Goal: Task Accomplishment & Management: Manage account settings

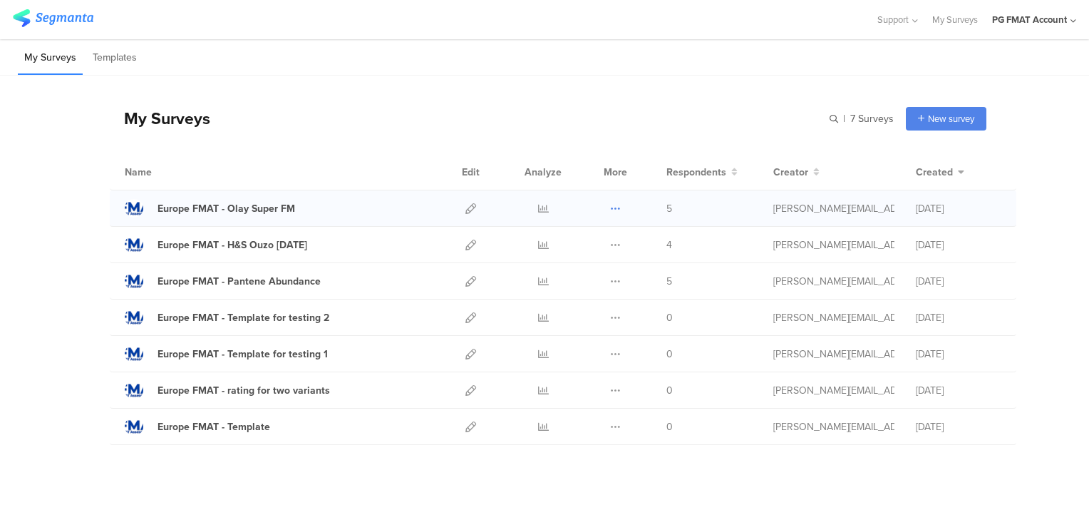
click at [616, 209] on div "Duplicate Export Delete" at bounding box center [615, 208] width 31 height 36
click at [611, 207] on icon at bounding box center [615, 208] width 11 height 11
click at [590, 290] on button "Delete" at bounding box center [587, 296] width 78 height 26
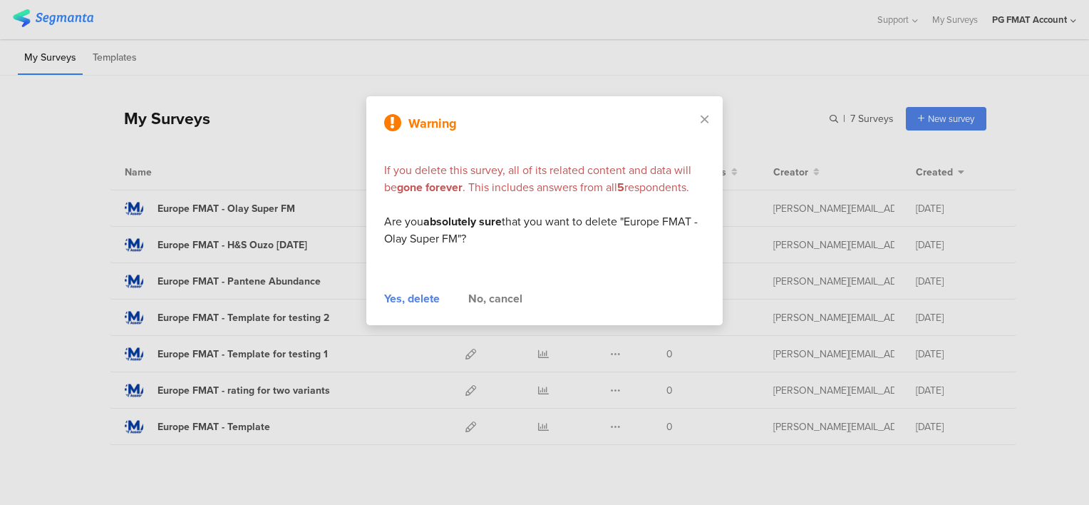
click at [406, 302] on div "Yes, delete" at bounding box center [412, 298] width 56 height 17
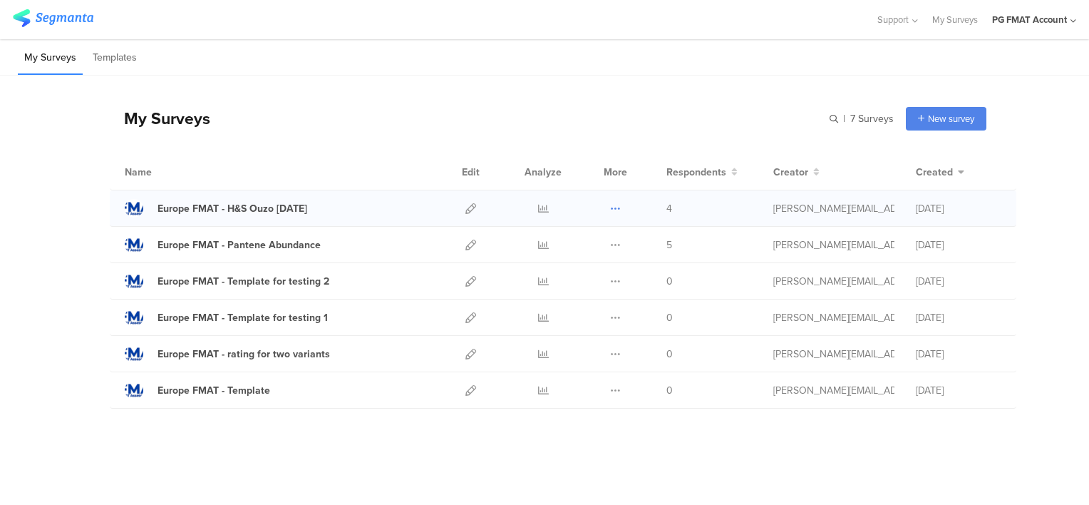
click at [612, 208] on icon at bounding box center [615, 208] width 11 height 11
click at [587, 292] on button "Delete" at bounding box center [587, 296] width 78 height 26
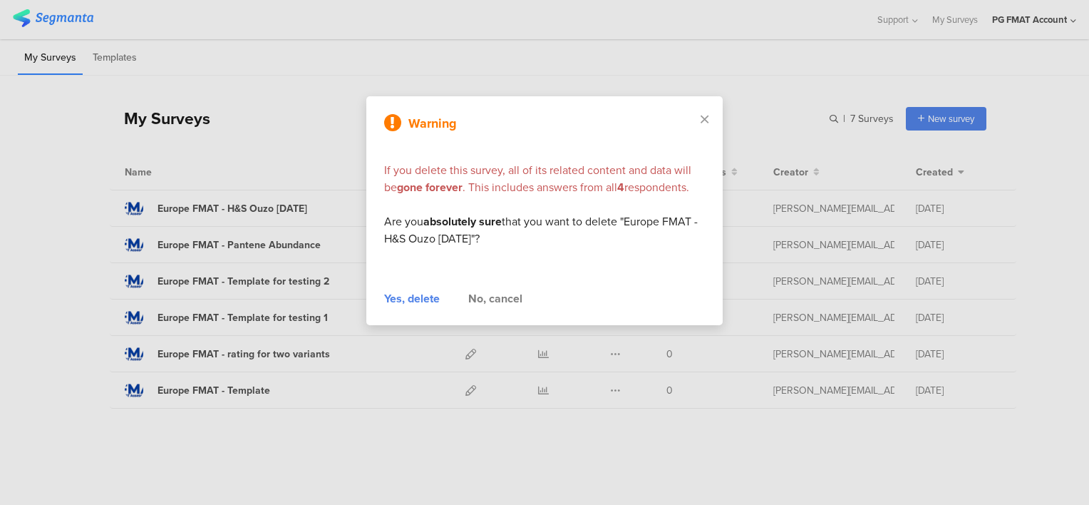
click at [403, 297] on div "Yes, delete" at bounding box center [412, 298] width 56 height 17
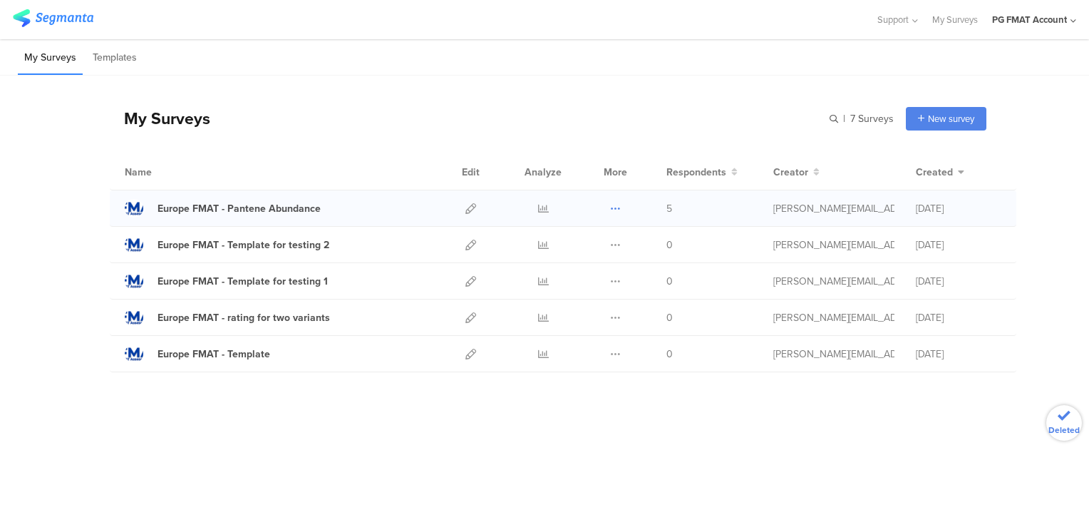
click at [617, 208] on icon at bounding box center [615, 208] width 11 height 11
click at [586, 294] on button "Delete" at bounding box center [587, 296] width 78 height 26
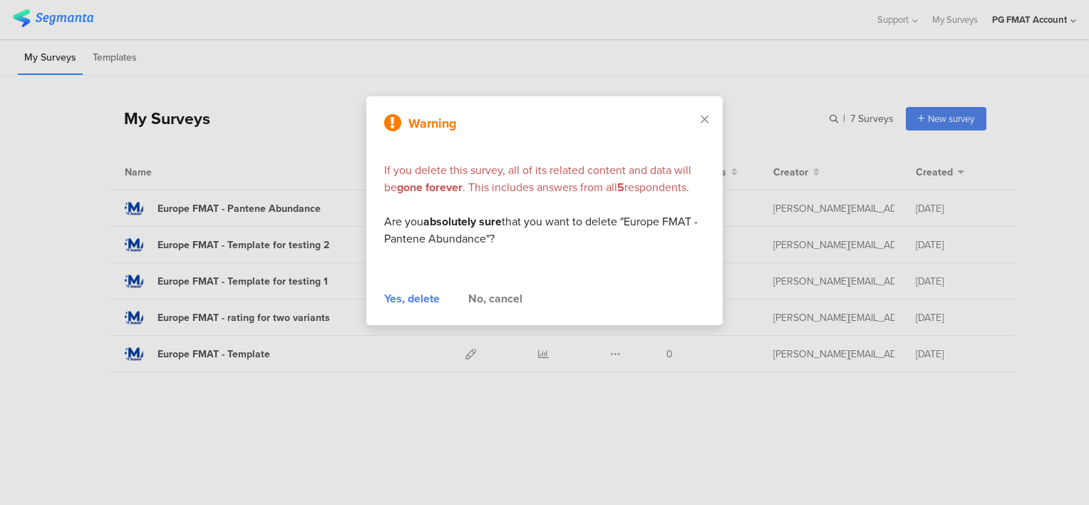
click at [421, 297] on div "Yes, delete" at bounding box center [412, 298] width 56 height 17
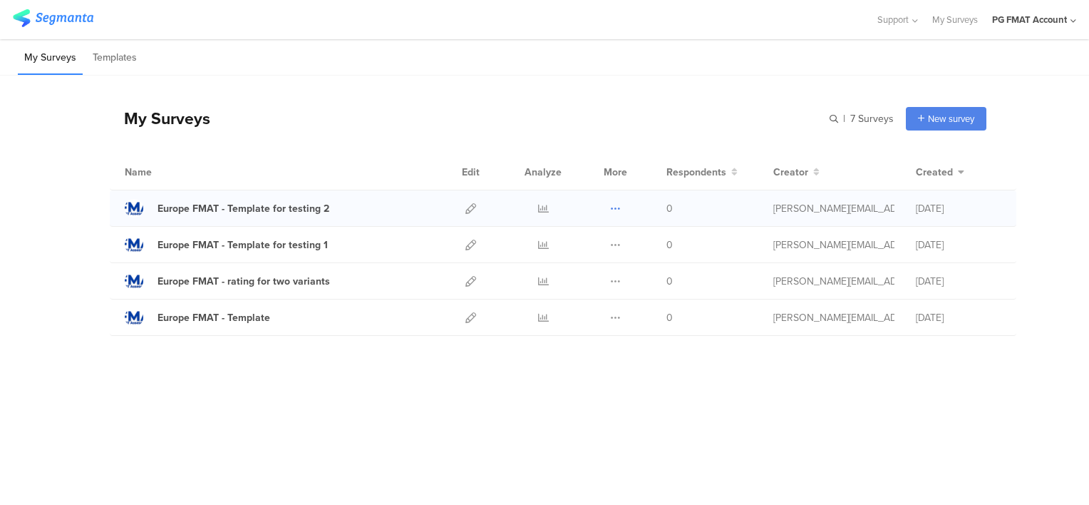
click at [617, 205] on icon at bounding box center [615, 208] width 11 height 11
click at [604, 244] on button "Duplicate" at bounding box center [587, 245] width 78 height 26
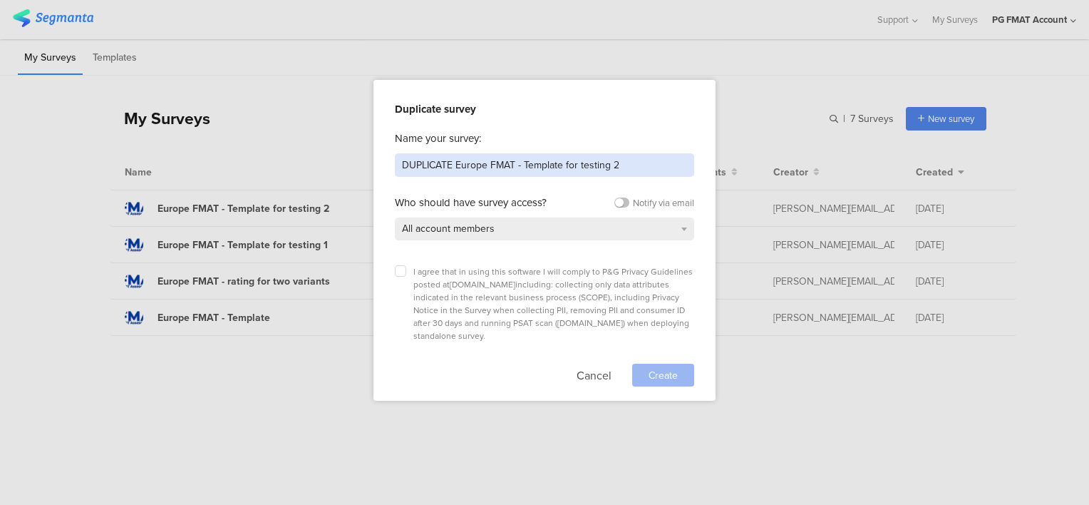
click at [462, 165] on input "DUPLICATE Europe FMAT - Template for testing 2" at bounding box center [544, 165] width 299 height 24
drag, startPoint x: 453, startPoint y: 165, endPoint x: 375, endPoint y: 163, distance: 78.5
click at [374, 164] on div "Duplicate survey Name your survey: DUPLICATE Europe FMAT - Template for testing…" at bounding box center [545, 240] width 342 height 321
type input "Europe FMAT - Always ERA Sept 2025"
click at [398, 270] on icon at bounding box center [401, 271] width 6 height 6
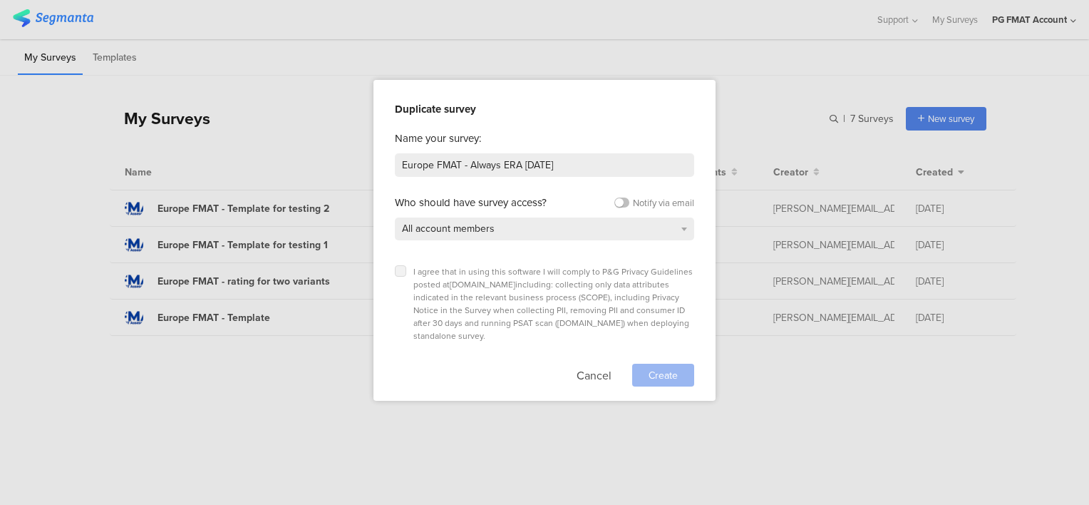
click at [0, 0] on input "checkbox" at bounding box center [0, 0] width 0 height 0
click at [664, 368] on span "Create" at bounding box center [663, 375] width 29 height 15
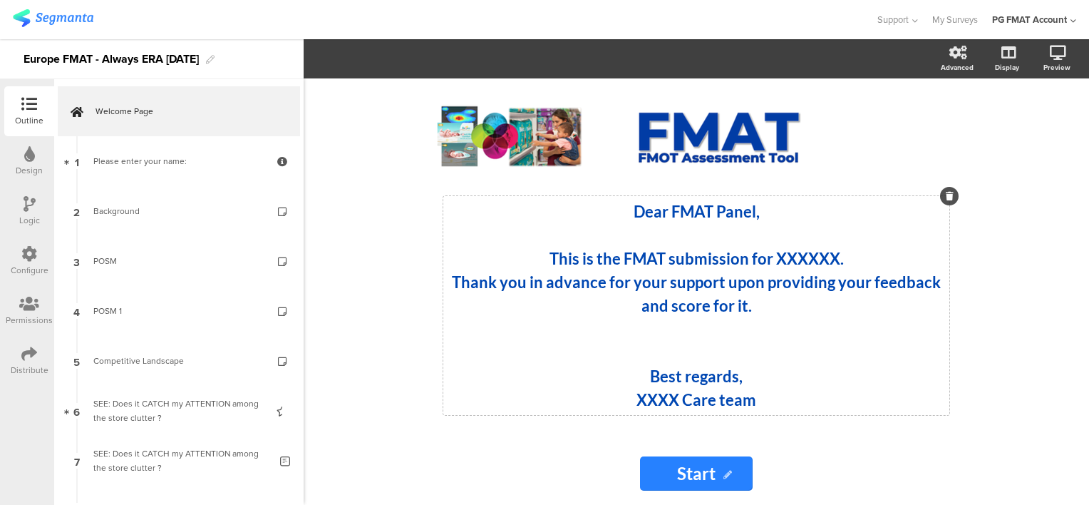
click at [800, 254] on strong "This is the FMAT submission for XXXXXX." at bounding box center [697, 258] width 294 height 19
click at [662, 399] on strong "XXXX Care team" at bounding box center [697, 399] width 120 height 19
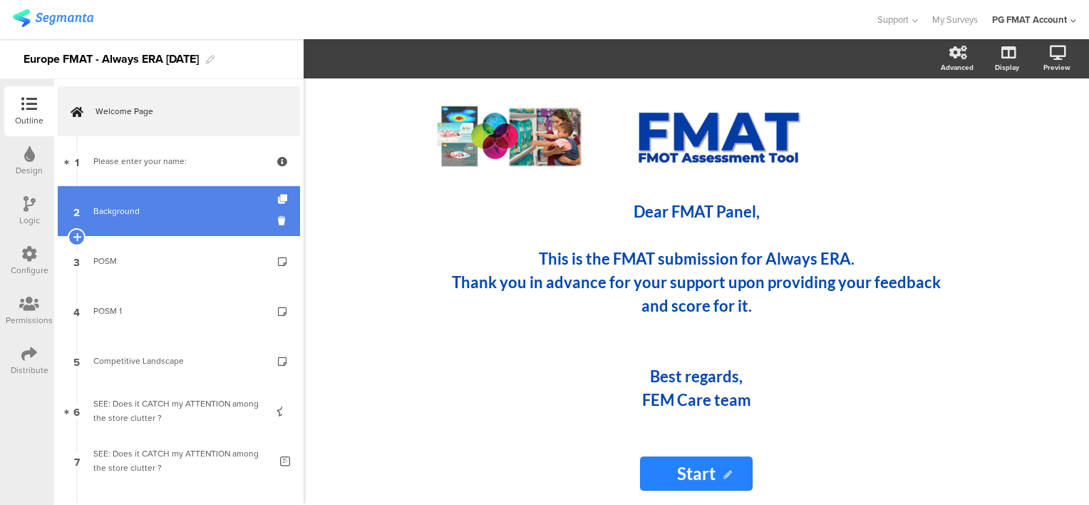
click at [135, 214] on div "Background" at bounding box center [178, 211] width 170 height 14
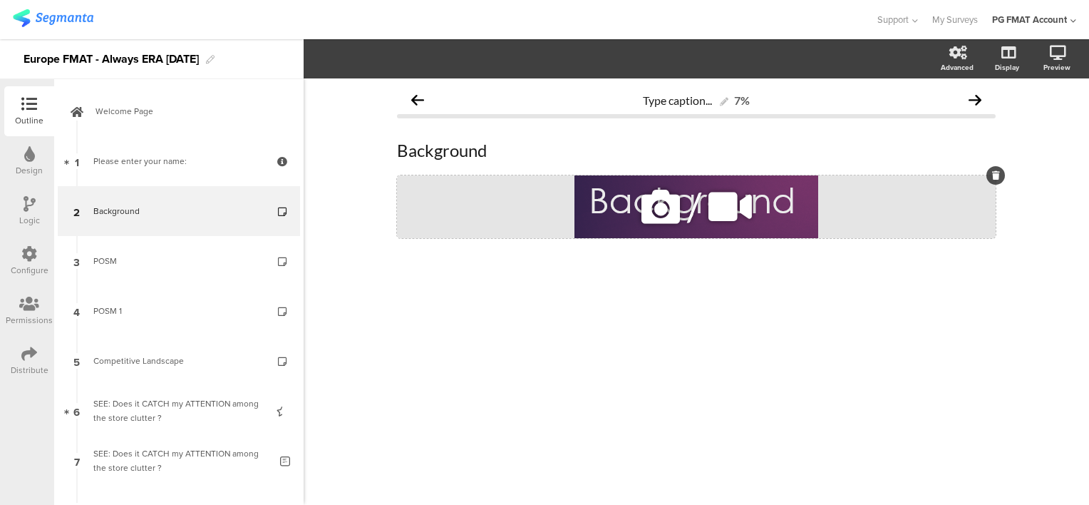
click at [654, 212] on icon at bounding box center [661, 206] width 48 height 48
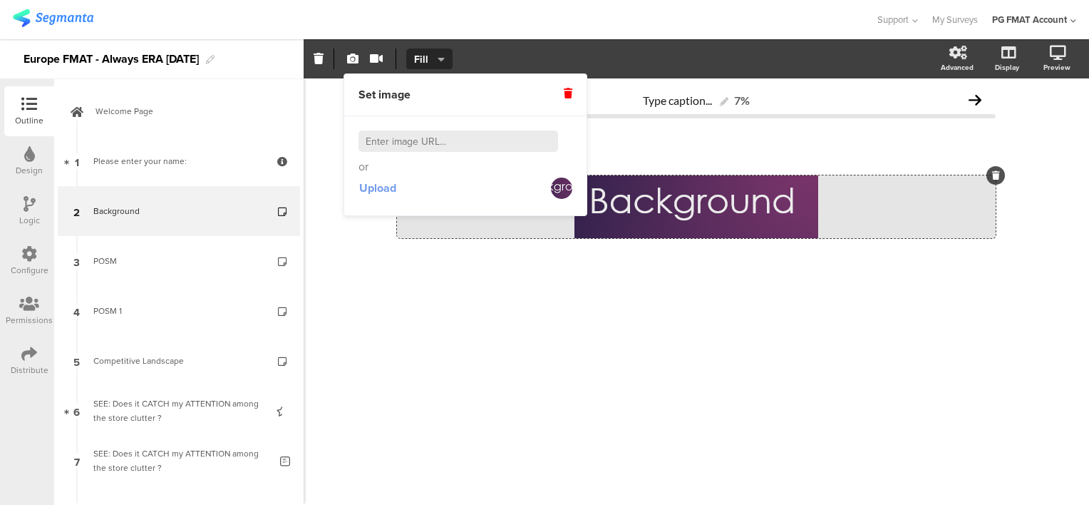
click at [379, 187] on span "Upload" at bounding box center [377, 188] width 37 height 16
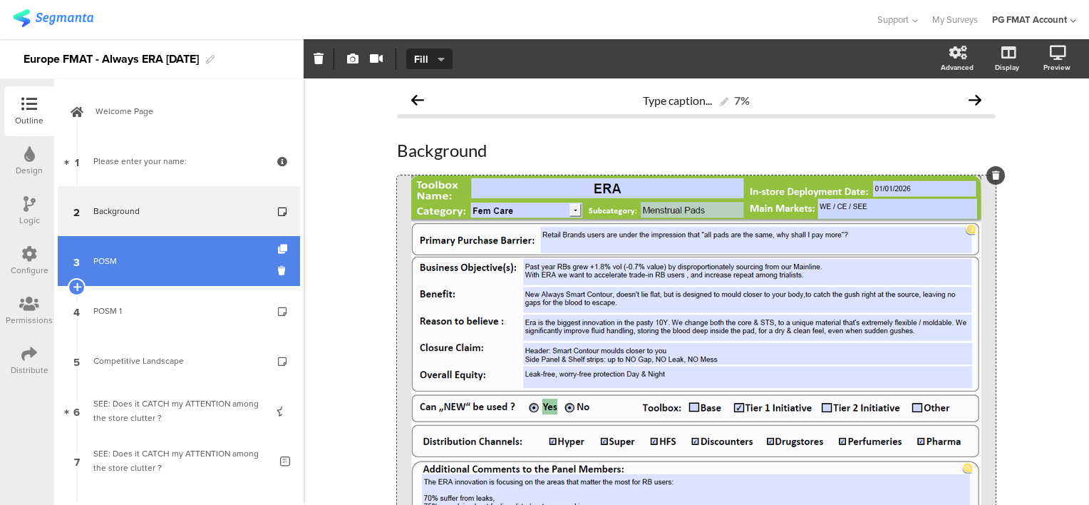
click at [103, 262] on div "POSM" at bounding box center [178, 261] width 170 height 14
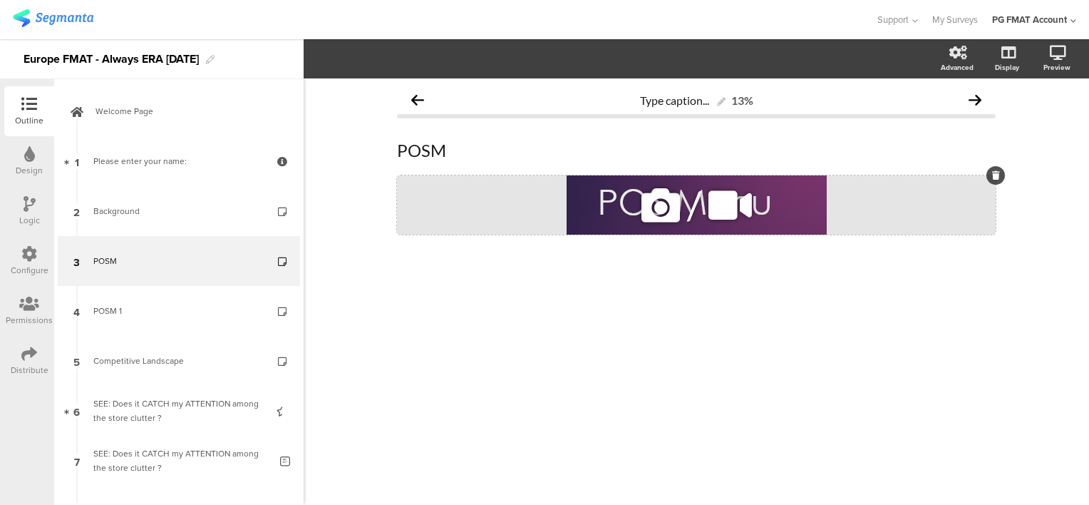
click at [656, 211] on icon at bounding box center [661, 205] width 48 height 48
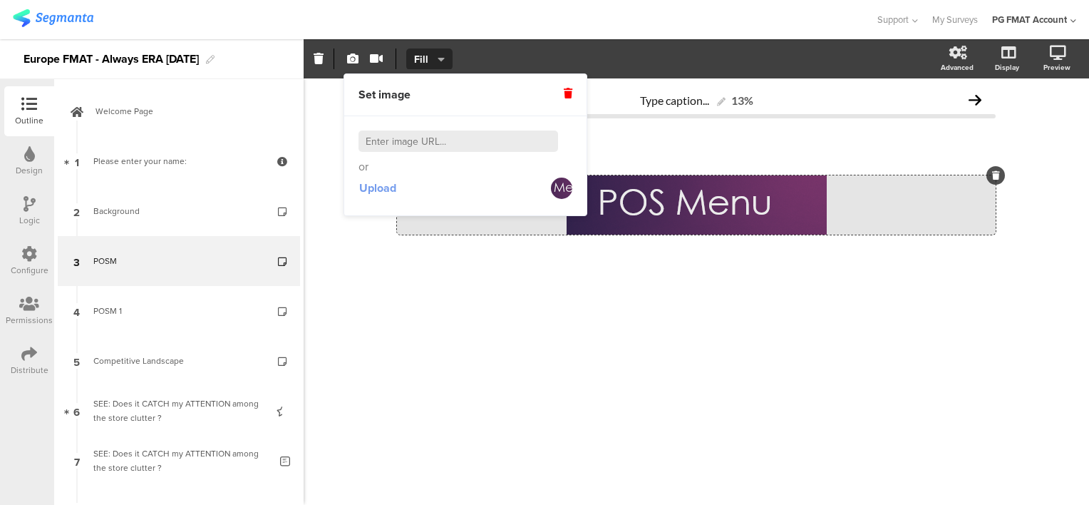
click at [366, 190] on span "Upload" at bounding box center [377, 188] width 37 height 16
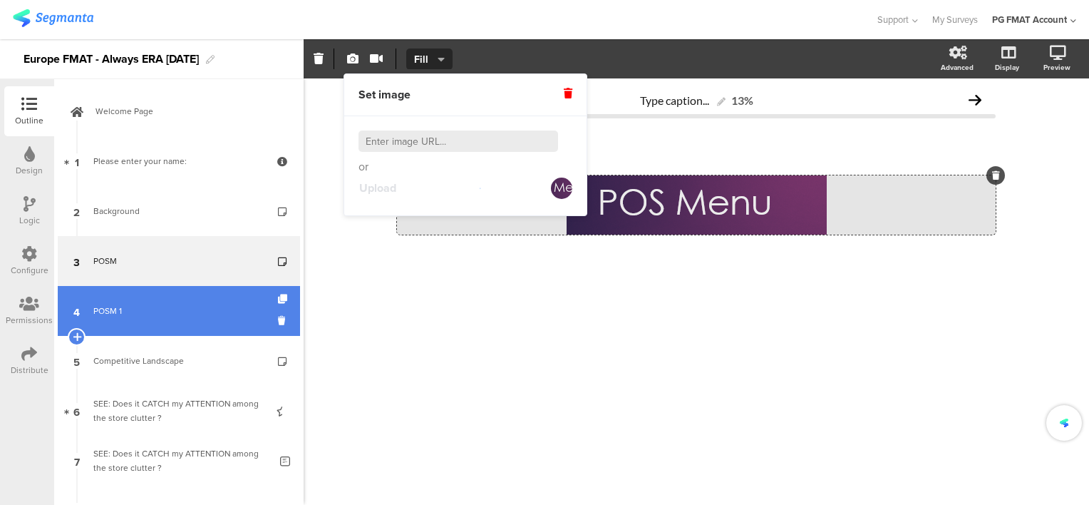
click at [118, 309] on div "POSM 1" at bounding box center [178, 311] width 170 height 14
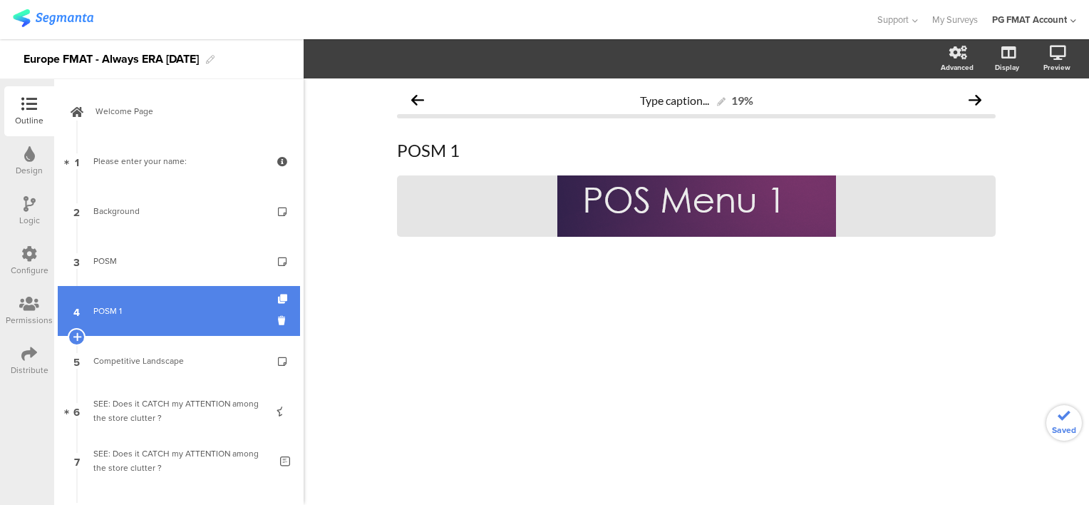
click at [114, 309] on div "POSM 1" at bounding box center [178, 311] width 170 height 14
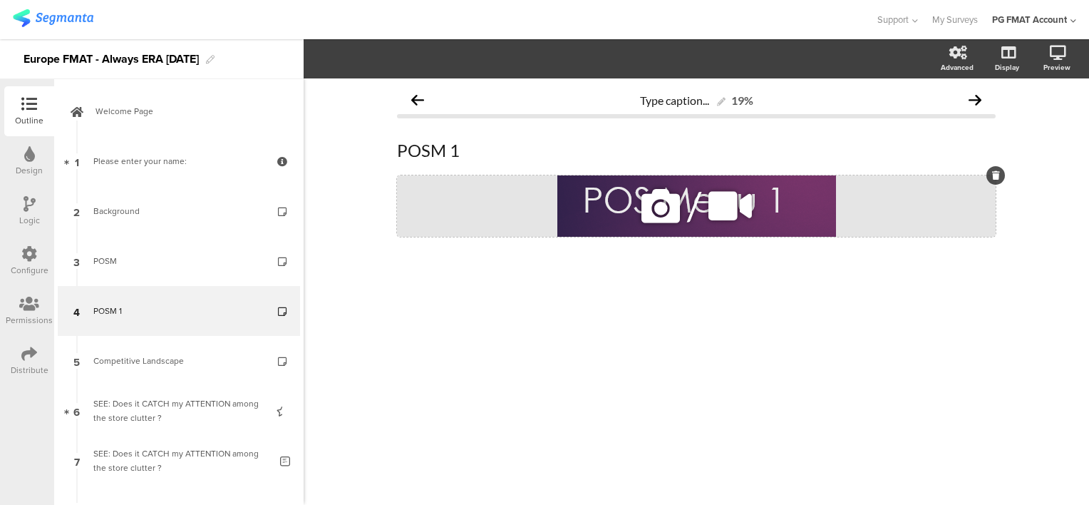
click at [662, 214] on icon at bounding box center [661, 206] width 48 height 48
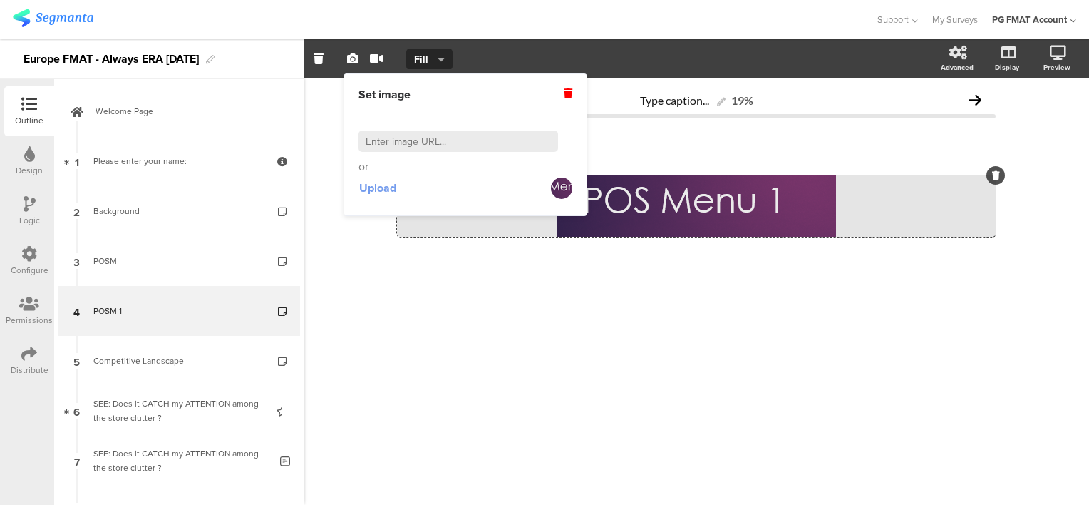
click at [392, 190] on span "Upload" at bounding box center [377, 188] width 37 height 16
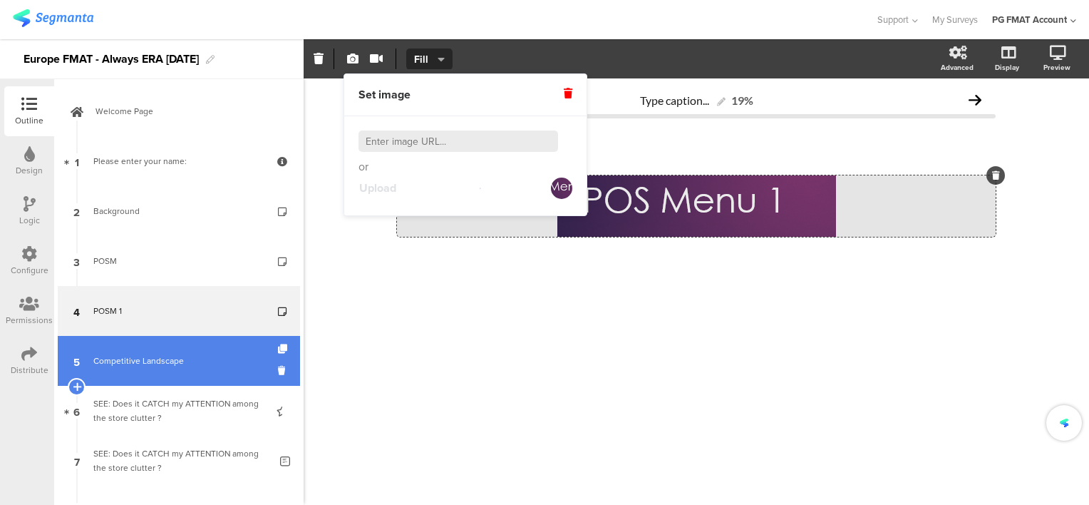
click at [150, 365] on div "Competitive Landscape" at bounding box center [178, 361] width 170 height 14
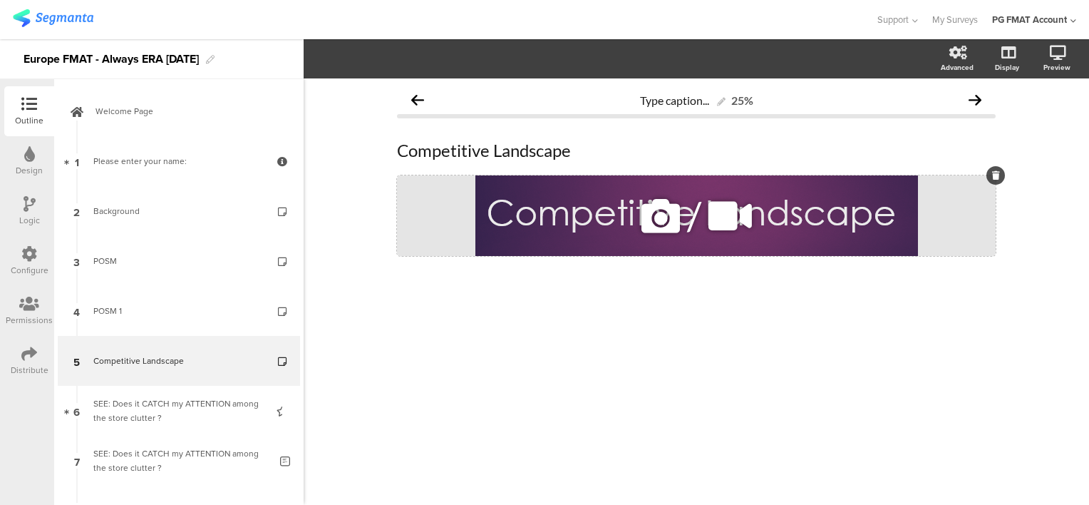
click at [647, 217] on icon at bounding box center [661, 216] width 48 height 48
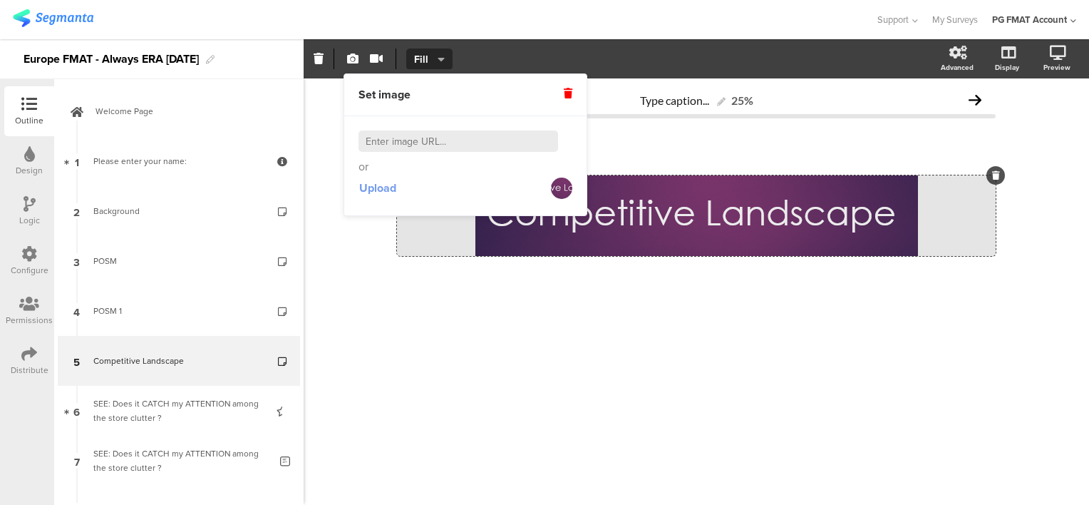
click at [385, 188] on span "Upload" at bounding box center [377, 188] width 37 height 16
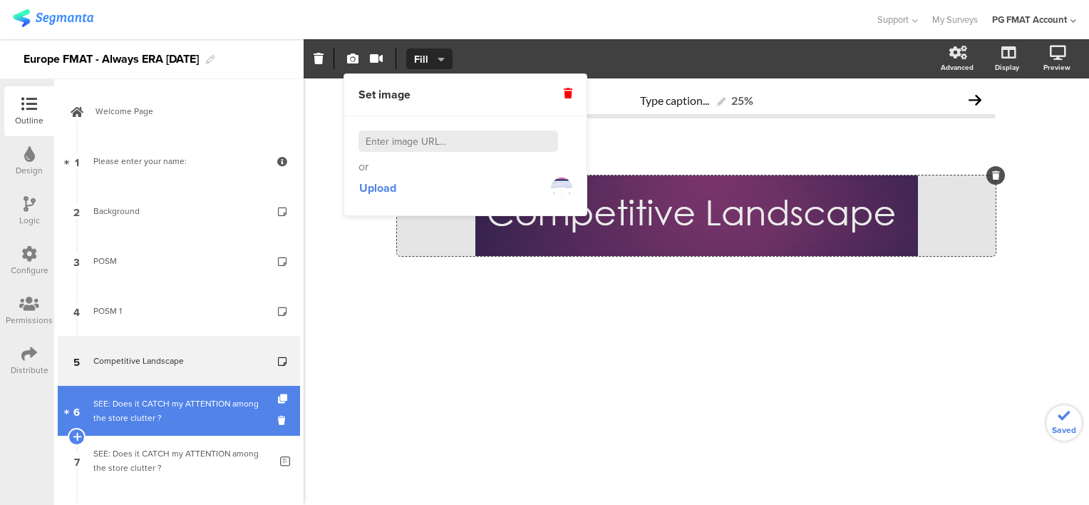
click at [163, 405] on div "SEE: Does it CATCH my ATTENTION among the store clutter ?" at bounding box center [178, 410] width 170 height 29
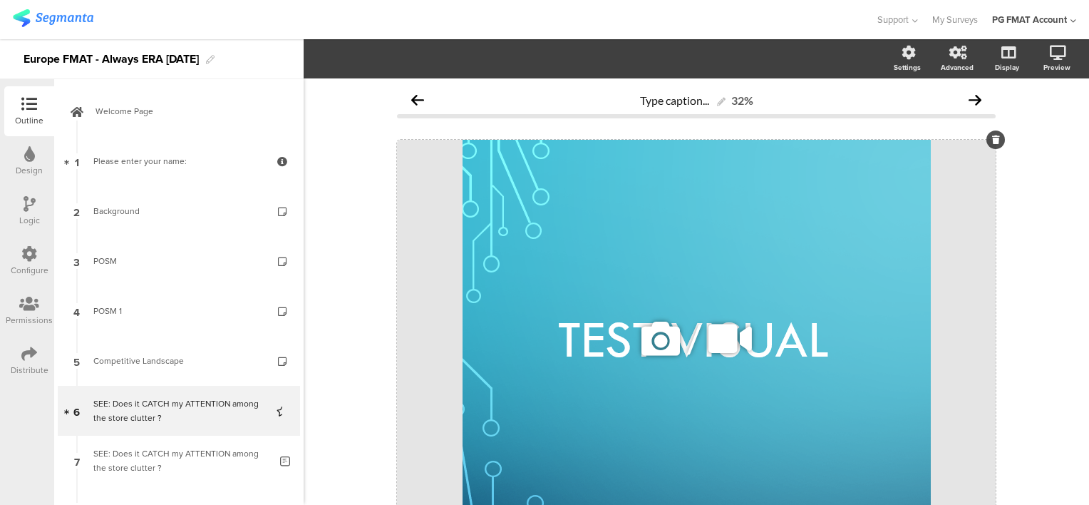
click at [647, 344] on icon at bounding box center [661, 338] width 48 height 48
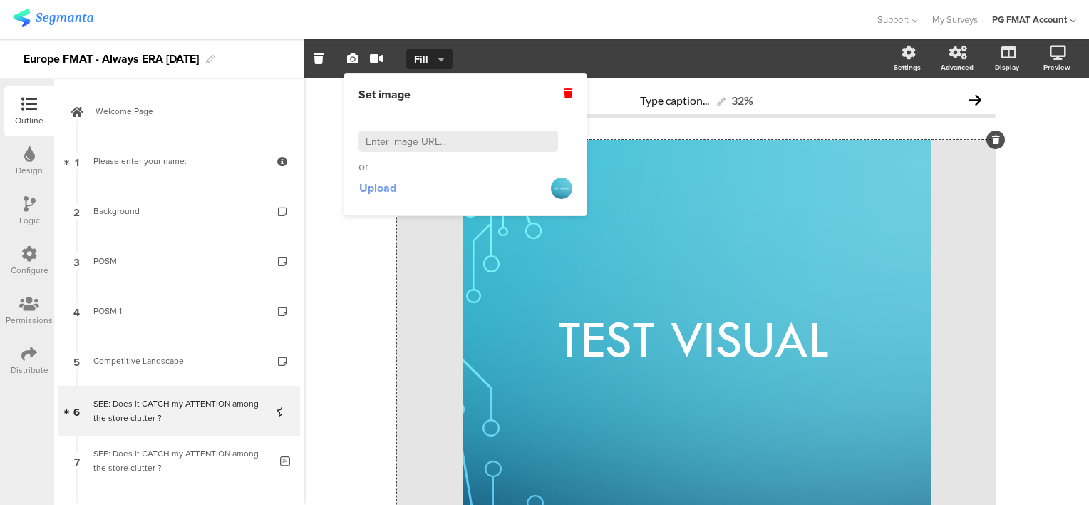
click at [379, 190] on span "Upload" at bounding box center [377, 188] width 37 height 16
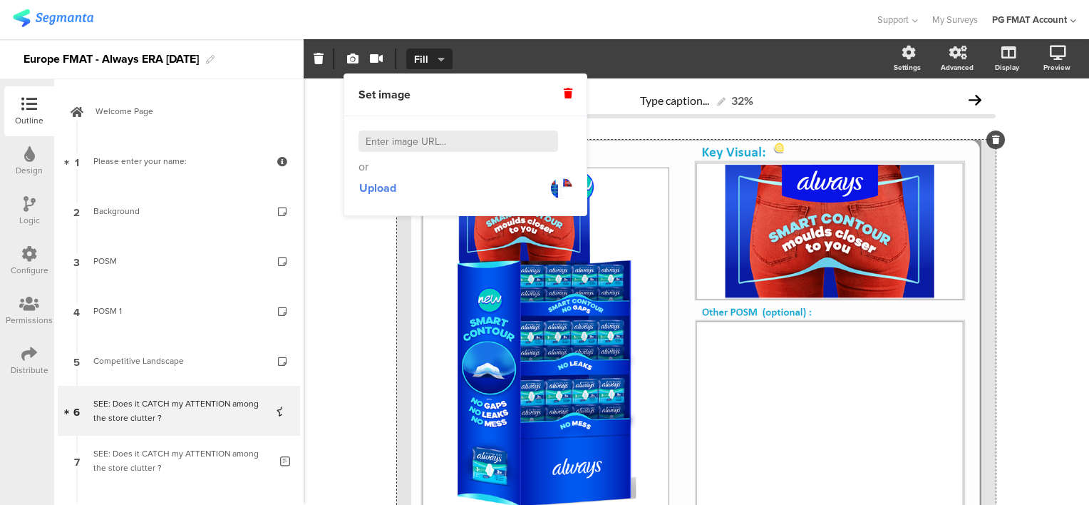
click at [67, 15] on img at bounding box center [53, 18] width 81 height 18
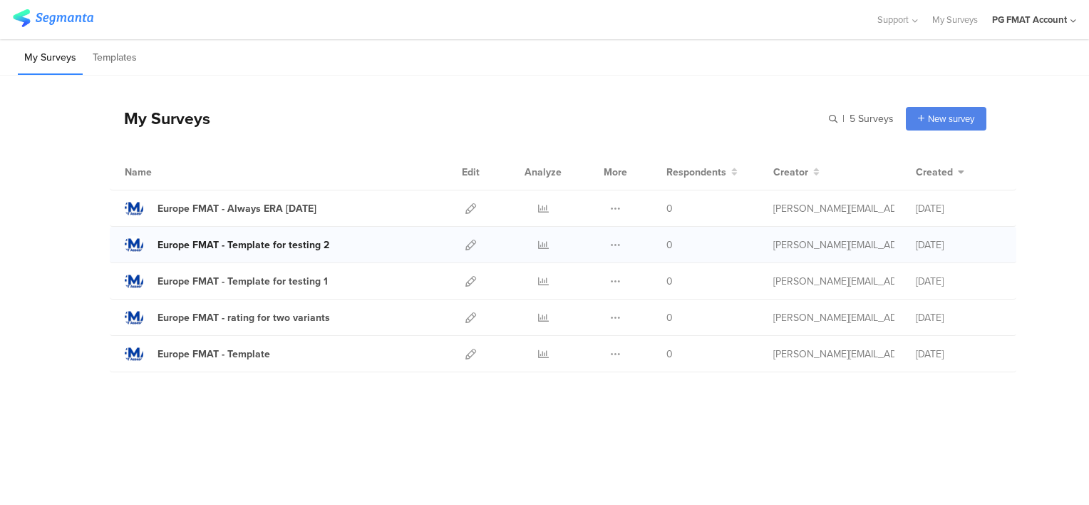
click at [273, 242] on div "Europe FMAT - Template for testing 2" at bounding box center [244, 244] width 172 height 15
click at [468, 245] on icon at bounding box center [470, 245] width 11 height 11
click at [617, 206] on icon at bounding box center [615, 208] width 11 height 11
click at [595, 299] on button "Delete" at bounding box center [587, 296] width 78 height 26
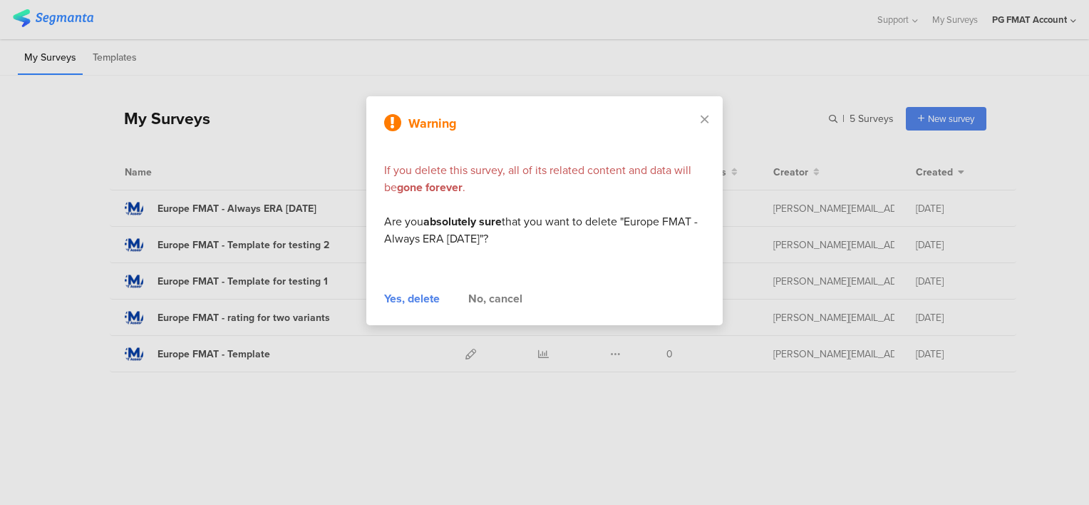
click at [399, 299] on div "Yes, delete" at bounding box center [412, 298] width 56 height 17
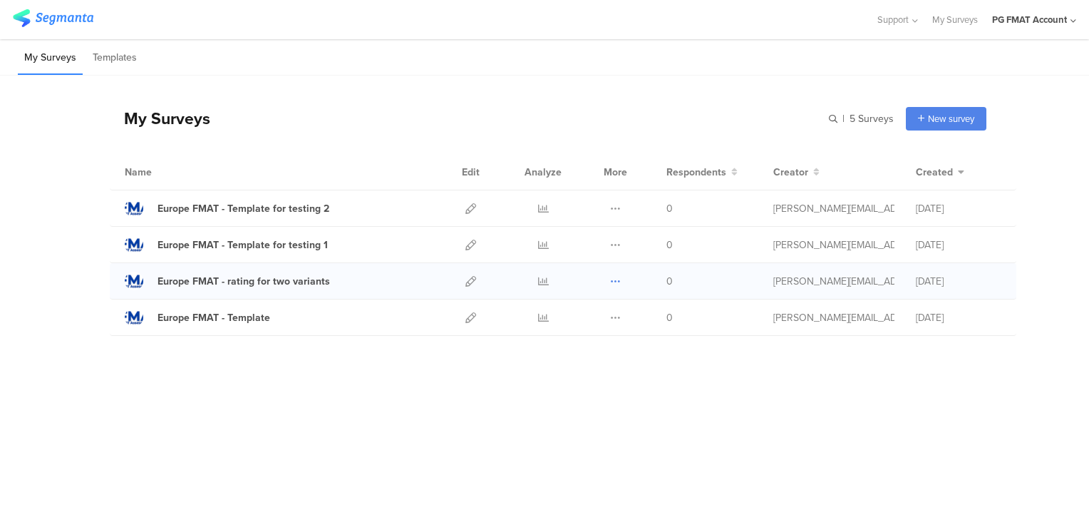
click at [613, 279] on icon at bounding box center [615, 281] width 11 height 11
click at [589, 316] on button "Duplicate" at bounding box center [587, 317] width 78 height 26
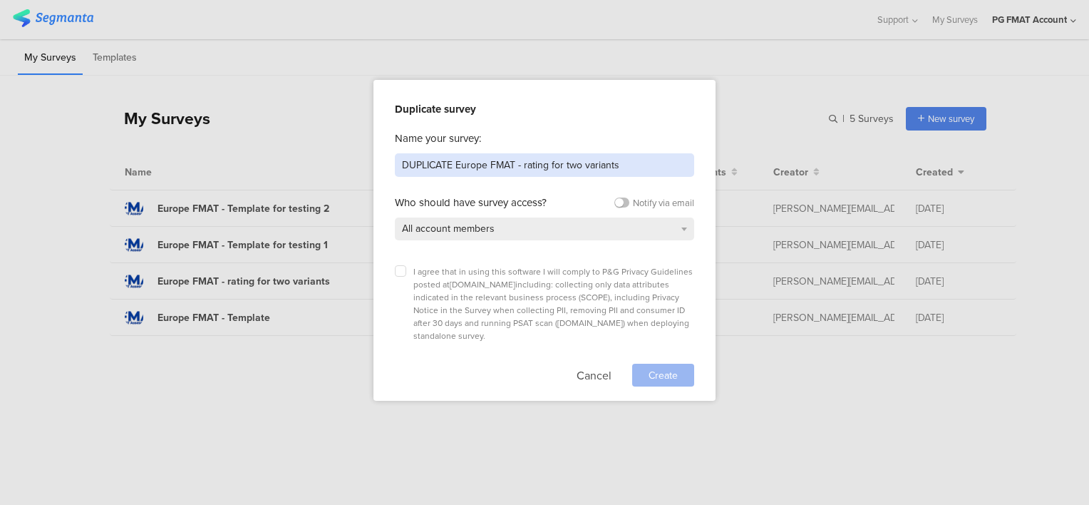
click at [438, 165] on input "DUPLICATE Europe FMAT - rating for two variants" at bounding box center [544, 165] width 299 height 24
drag, startPoint x: 457, startPoint y: 165, endPoint x: 345, endPoint y: 170, distance: 112.0
click at [348, 169] on div "Duplicate survey Name your survey: DUPLICATE Europe FMAT - rating for two varia…" at bounding box center [544, 252] width 1089 height 505
drag, startPoint x: 590, startPoint y: 160, endPoint x: 470, endPoint y: 168, distance: 119.3
click at [470, 168] on input "Europe FMAT - rating for two variants" at bounding box center [544, 165] width 299 height 24
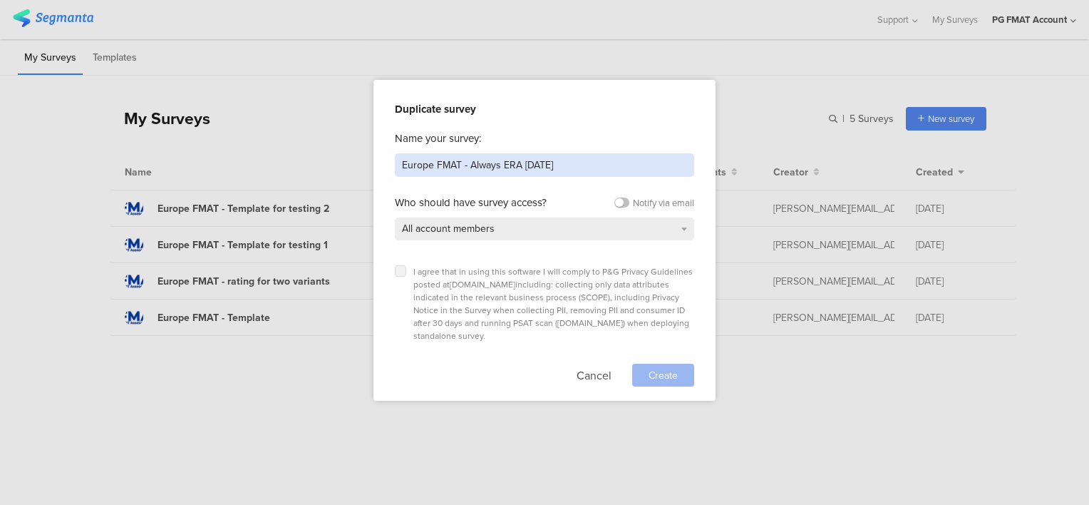
type input "Europe FMAT - Always ERA Sep 2025"
click at [403, 268] on label at bounding box center [400, 270] width 11 height 11
click at [0, 0] on input "checkbox" at bounding box center [0, 0] width 0 height 0
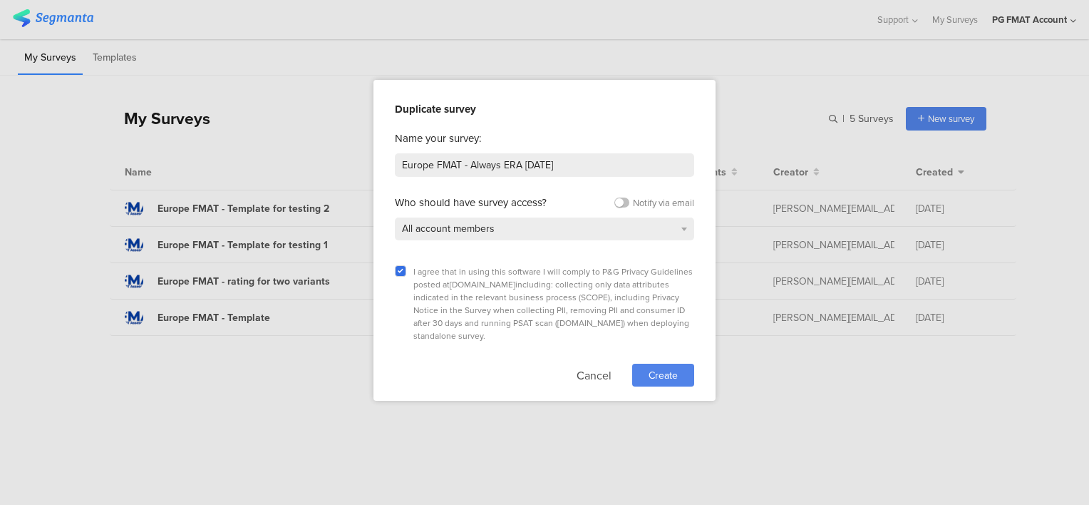
click at [687, 364] on div "Create" at bounding box center [663, 375] width 62 height 23
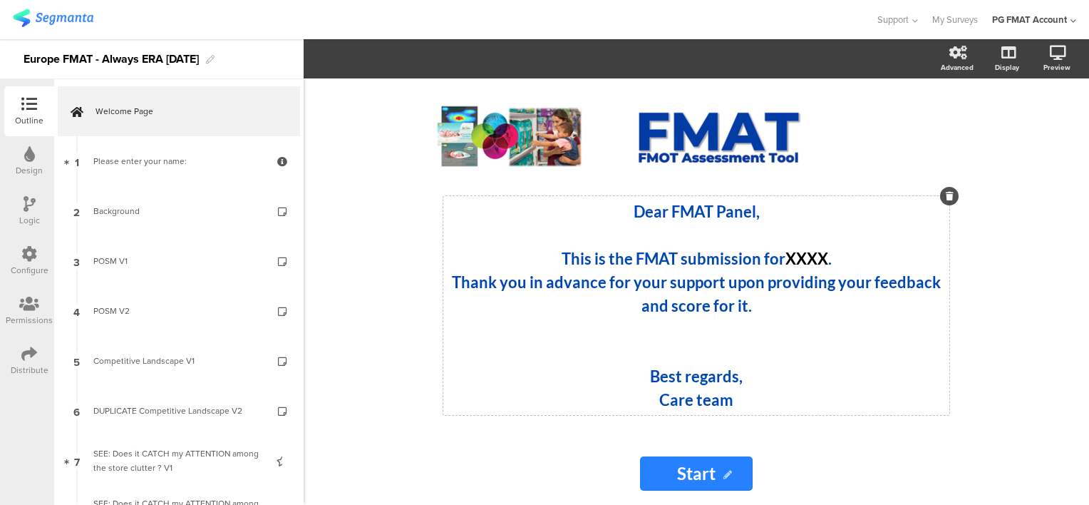
click at [804, 263] on strong "XXXX" at bounding box center [807, 258] width 43 height 19
click at [801, 262] on strong "XXXX" at bounding box center [807, 258] width 43 height 19
click at [643, 393] on p "Care team" at bounding box center [696, 400] width 499 height 24
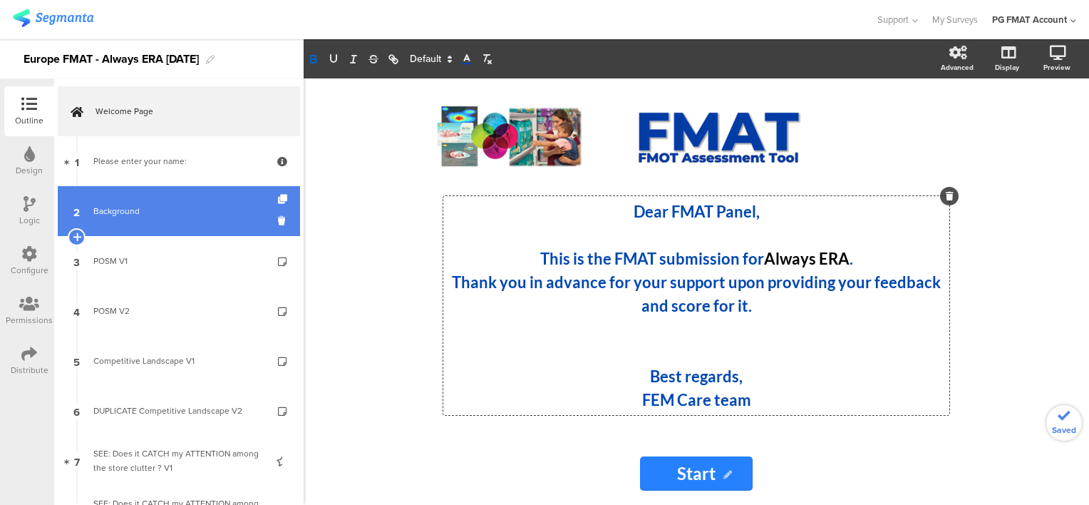
click at [120, 210] on div "Background" at bounding box center [178, 211] width 170 height 14
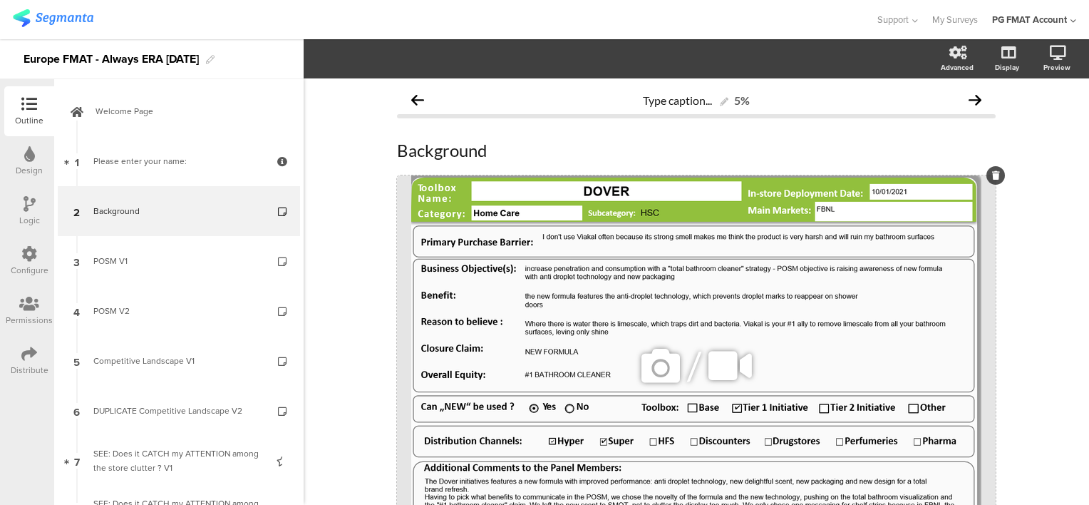
click at [658, 353] on icon at bounding box center [661, 365] width 48 height 48
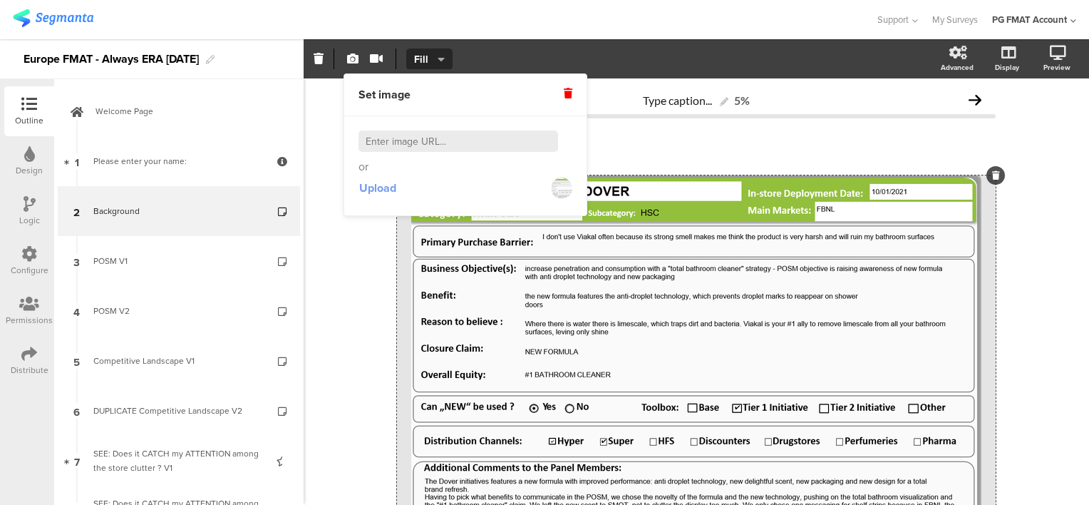
click at [392, 188] on span "Upload" at bounding box center [377, 188] width 37 height 16
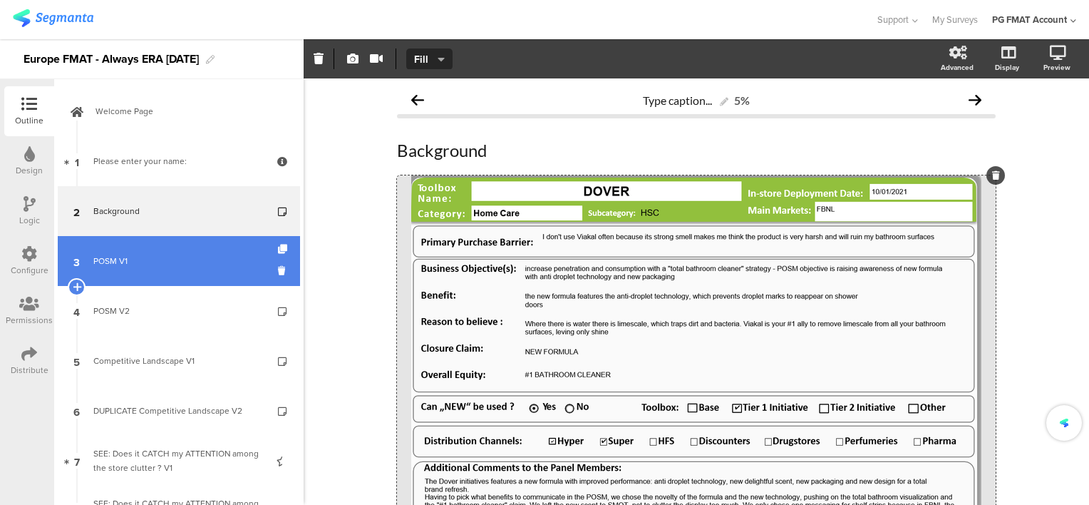
click at [128, 262] on div "POSM V1" at bounding box center [178, 261] width 170 height 14
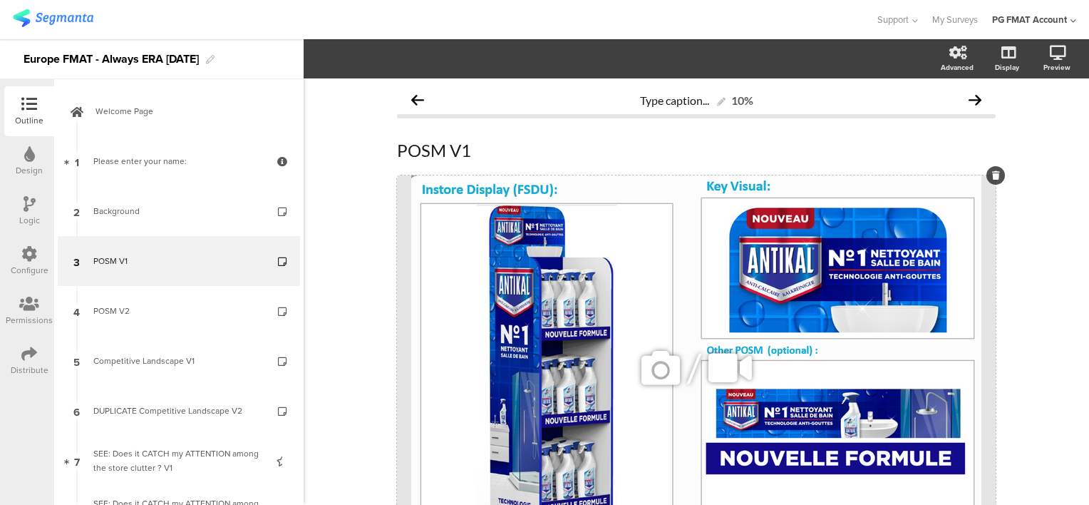
click at [662, 366] on icon at bounding box center [661, 368] width 48 height 48
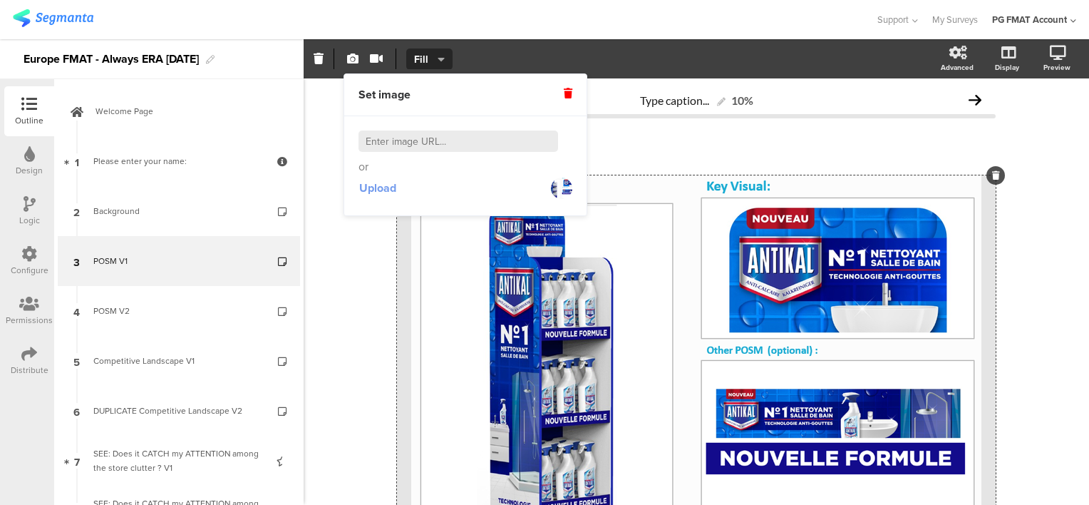
click at [377, 186] on span "Upload" at bounding box center [377, 188] width 37 height 16
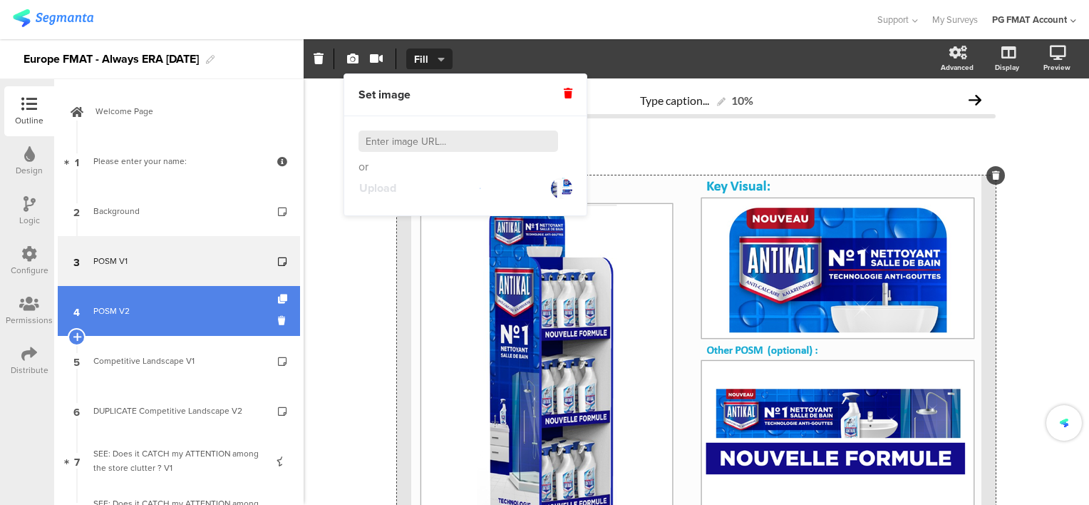
click at [120, 314] on div "POSM V2" at bounding box center [178, 311] width 170 height 14
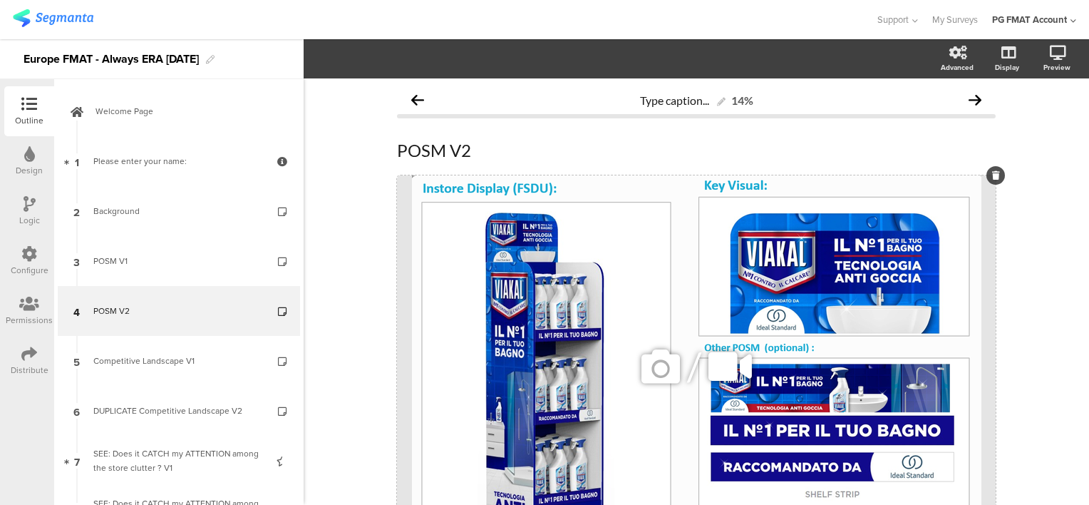
click at [642, 360] on icon at bounding box center [661, 366] width 48 height 48
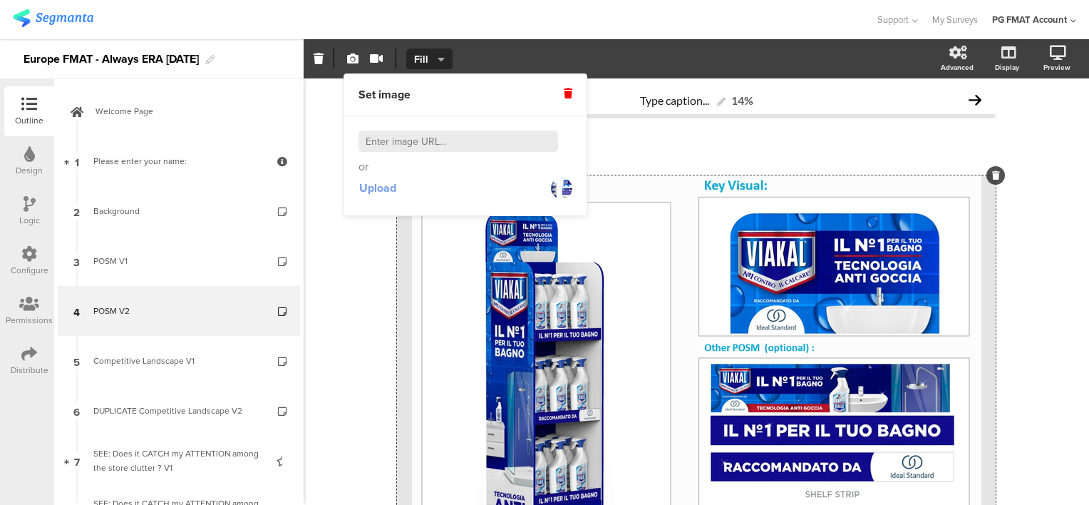
click at [389, 188] on span "Upload" at bounding box center [377, 188] width 37 height 16
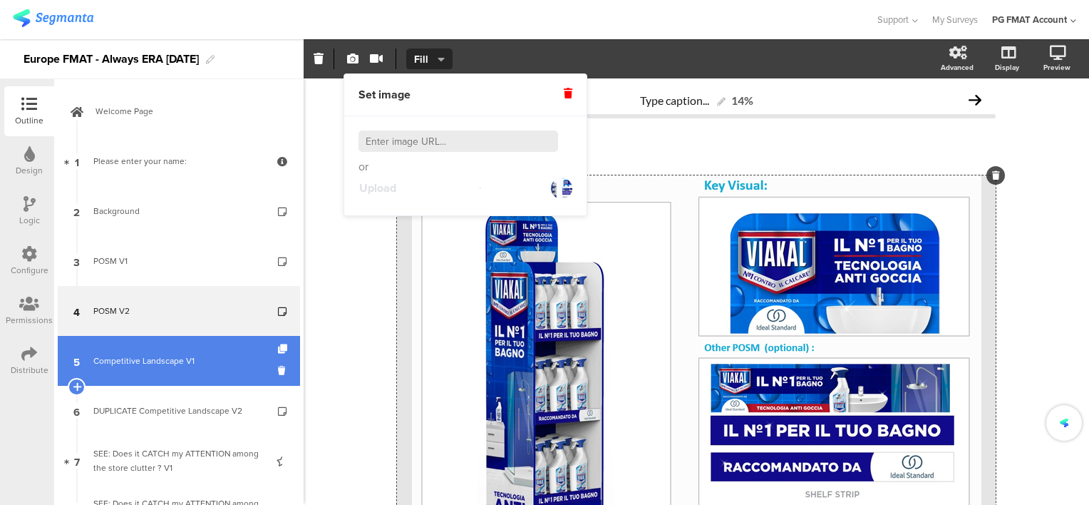
click at [155, 365] on div "Competitive Landscape V1" at bounding box center [178, 361] width 170 height 14
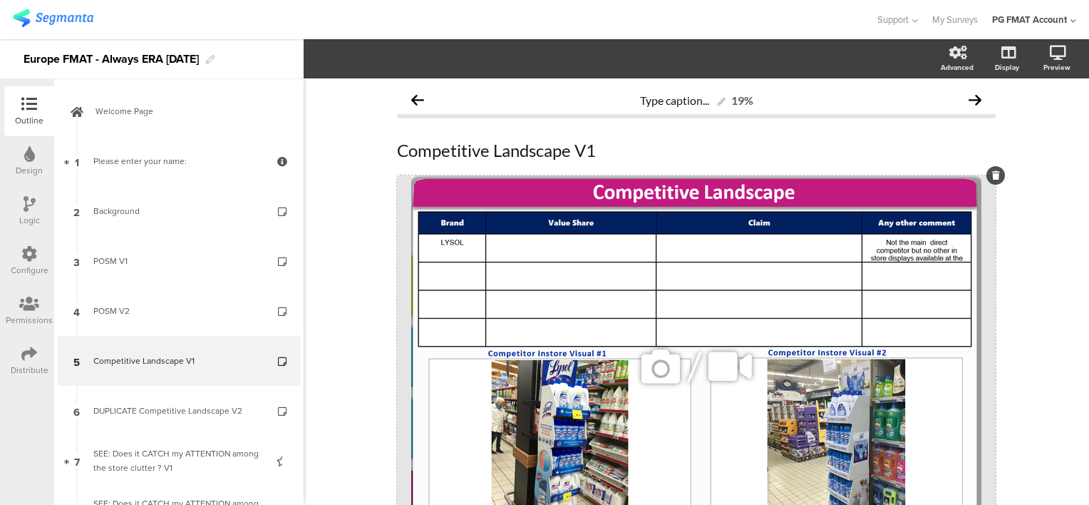
click at [658, 362] on icon at bounding box center [661, 366] width 48 height 48
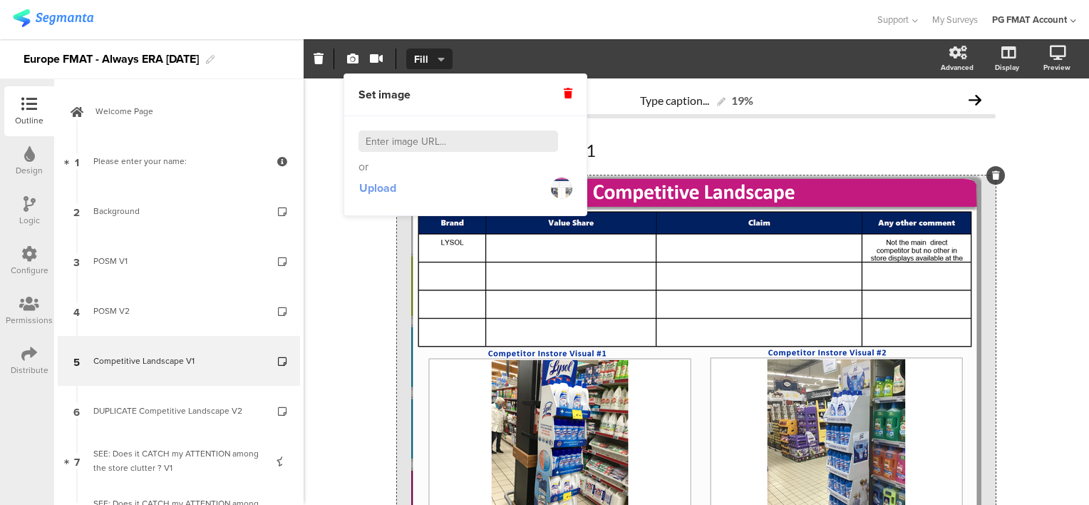
click at [374, 185] on span "Upload" at bounding box center [377, 188] width 37 height 16
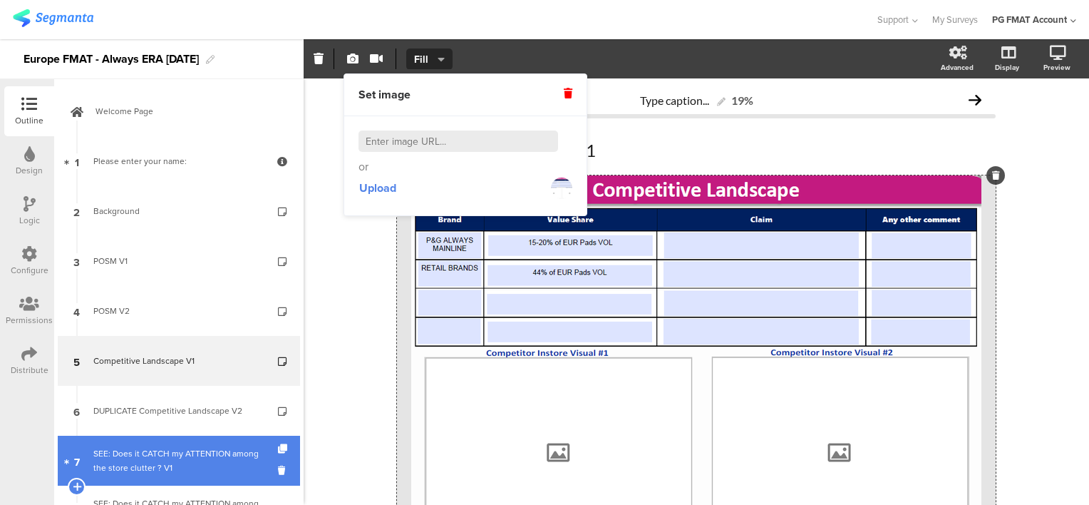
click at [154, 453] on div "SEE: Does it CATCH my ATTENTION among the store clutter ? V1" at bounding box center [178, 460] width 170 height 29
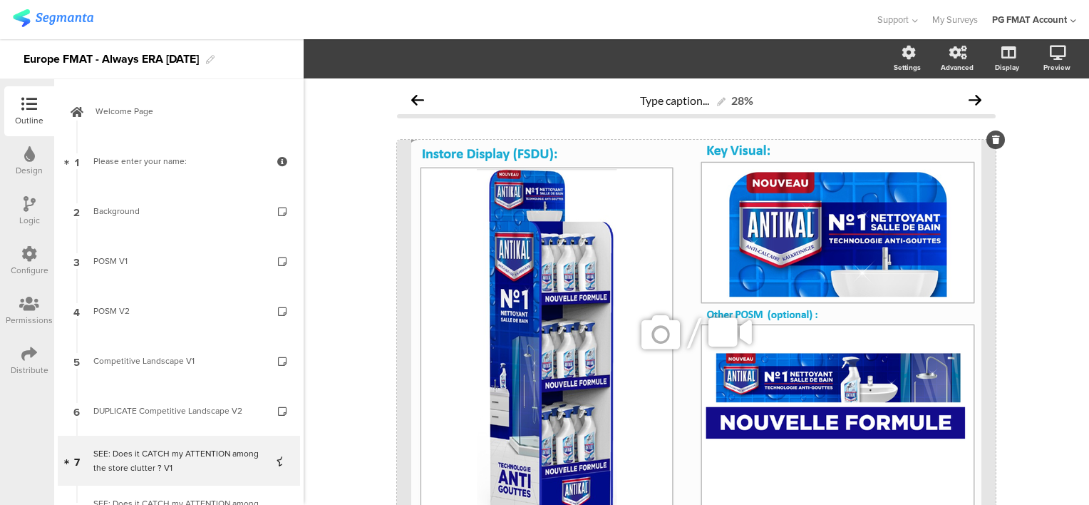
click at [653, 334] on icon at bounding box center [661, 332] width 48 height 48
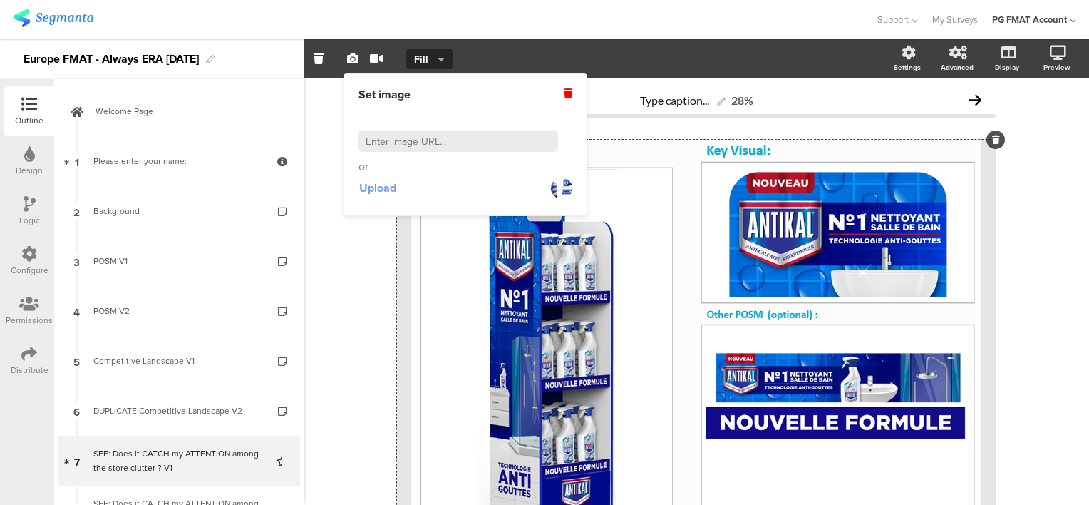
click at [388, 188] on span "Upload" at bounding box center [377, 188] width 37 height 16
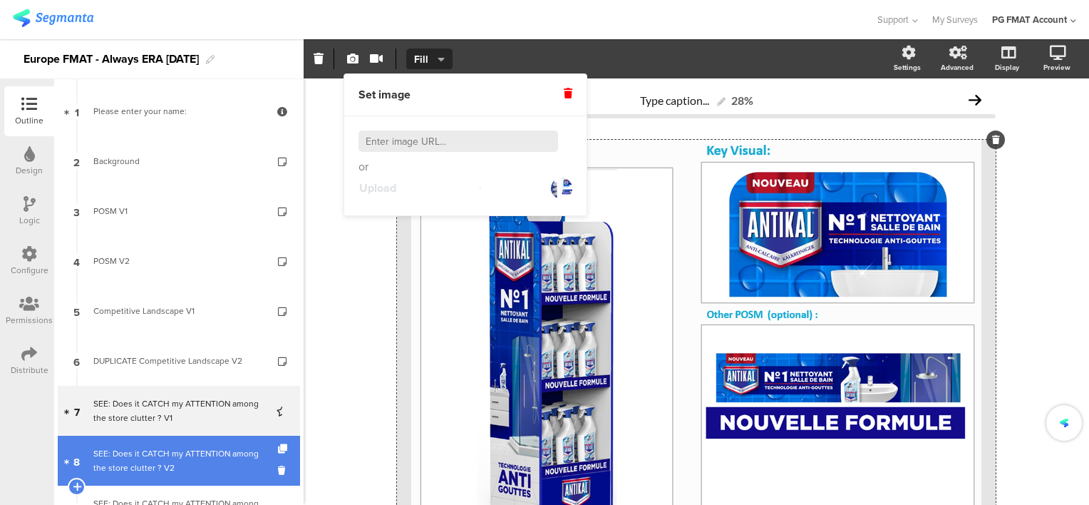
scroll to position [143, 0]
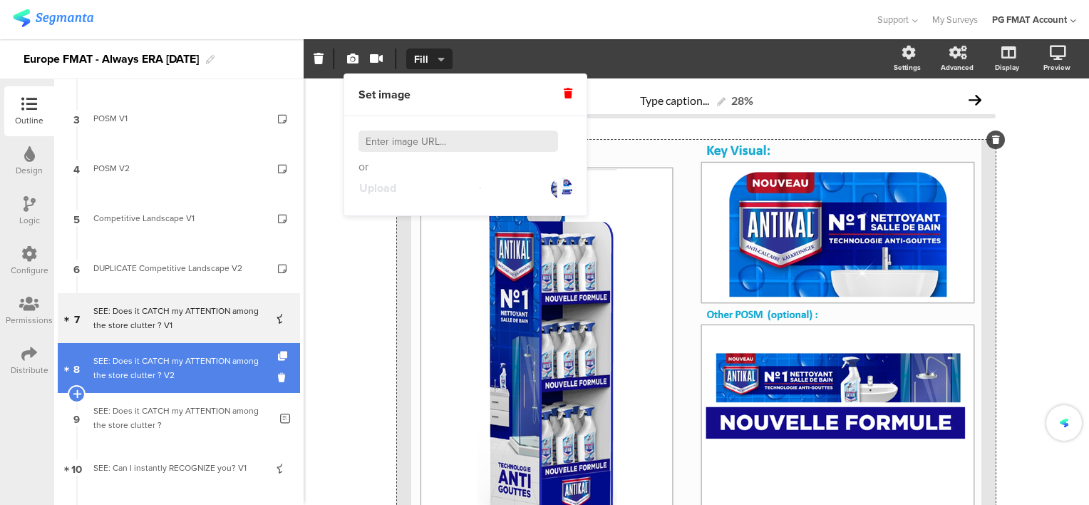
click at [162, 363] on div "SEE: Does it CATCH my ATTENTION among the store clutter ? V2" at bounding box center [178, 368] width 170 height 29
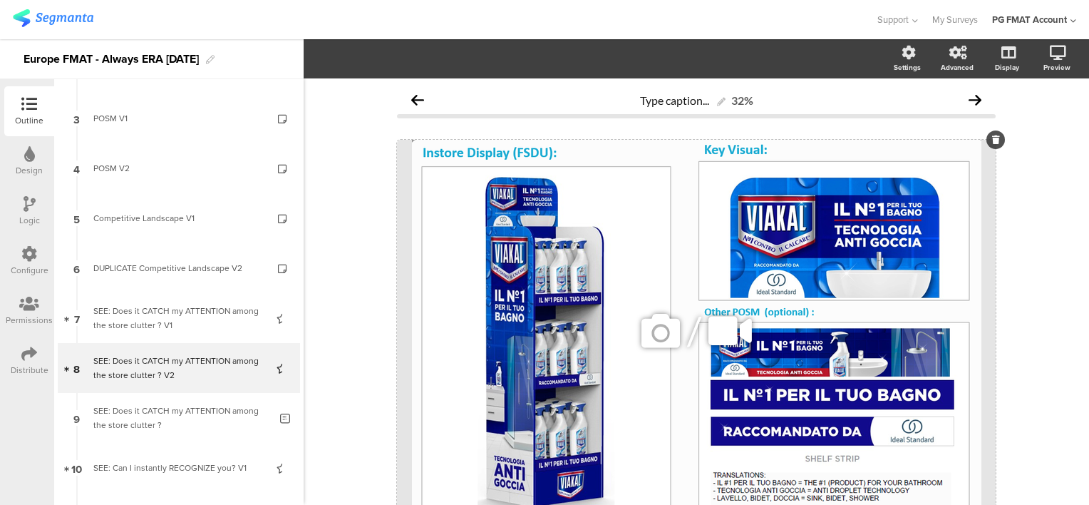
click at [653, 339] on icon at bounding box center [661, 331] width 48 height 48
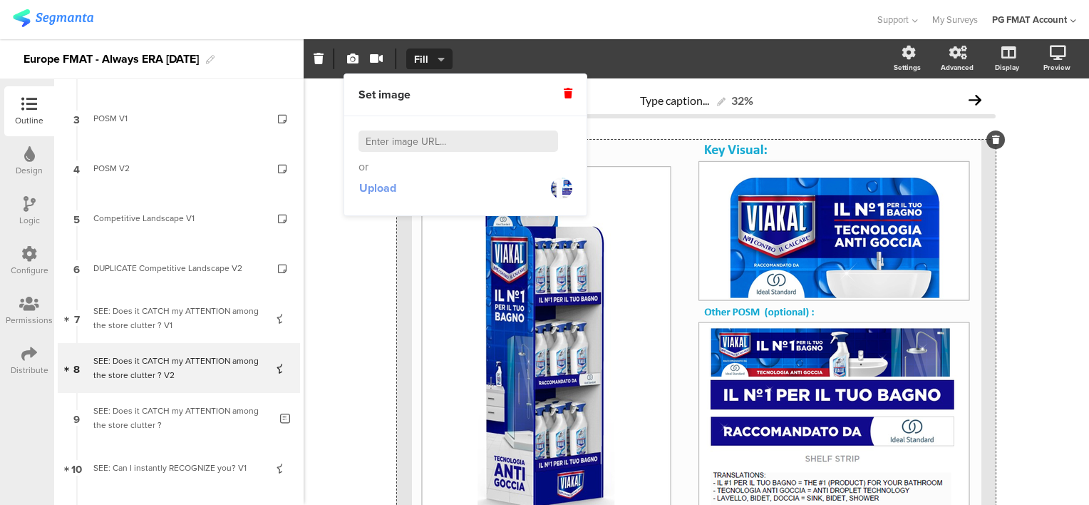
click at [386, 185] on span "Upload" at bounding box center [377, 188] width 37 height 16
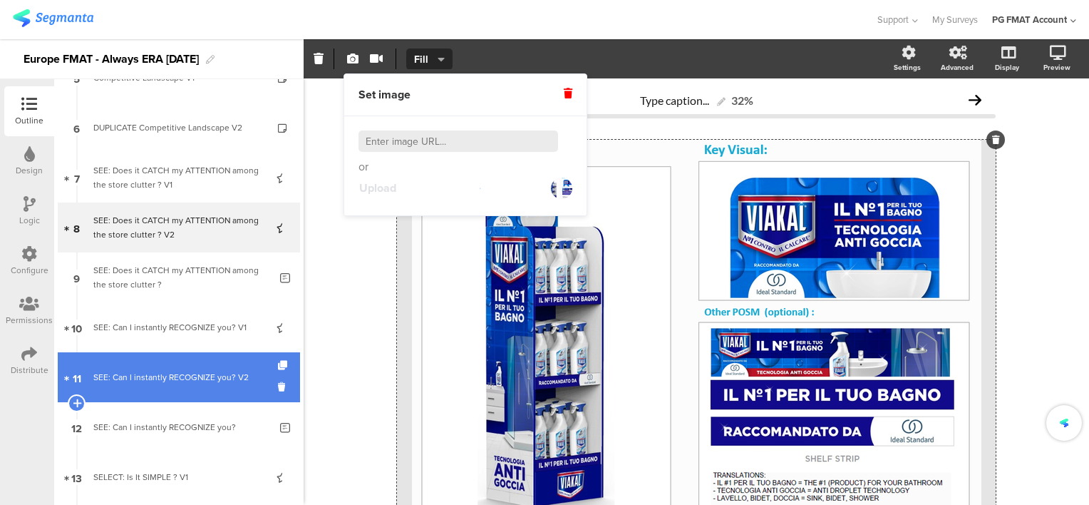
scroll to position [285, 0]
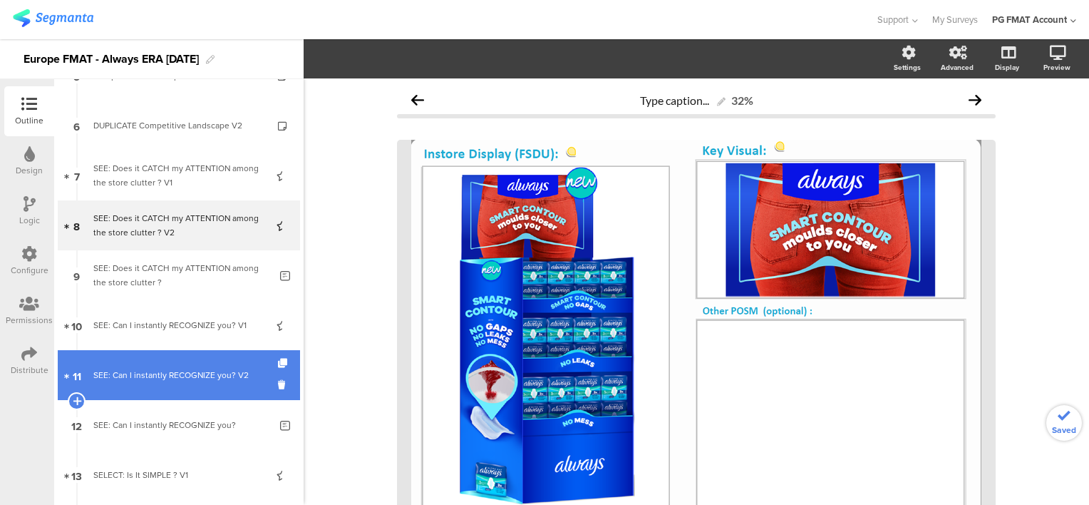
click at [157, 370] on div "SEE: Can I instantly RECOGNIZE you? V2" at bounding box center [178, 375] width 170 height 14
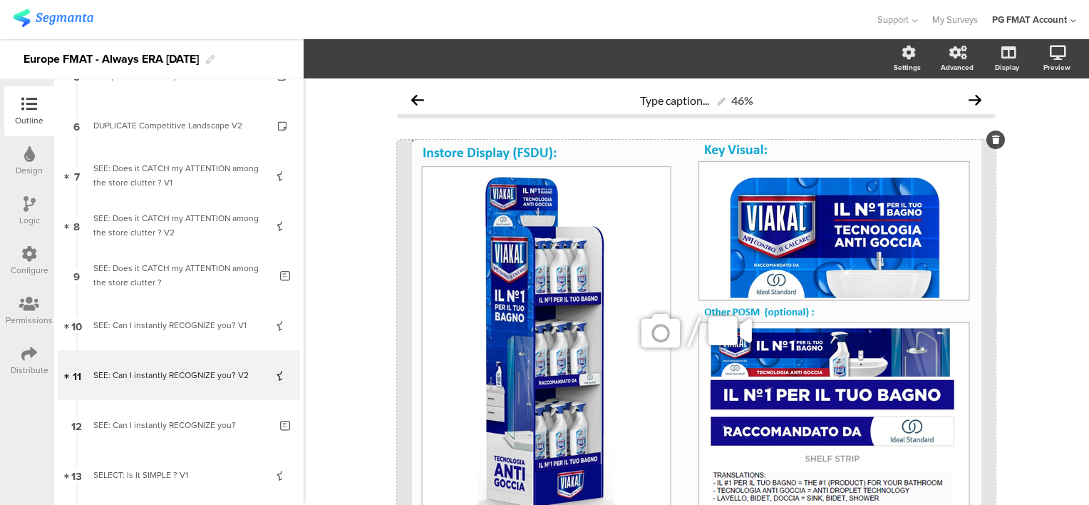
click at [658, 339] on icon at bounding box center [661, 331] width 48 height 48
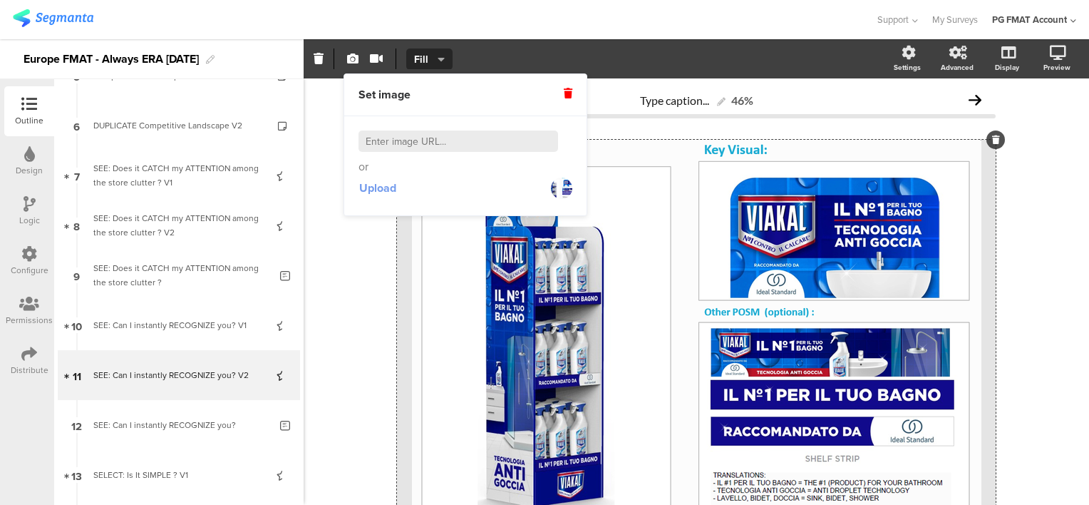
click at [388, 190] on span "Upload" at bounding box center [377, 188] width 37 height 16
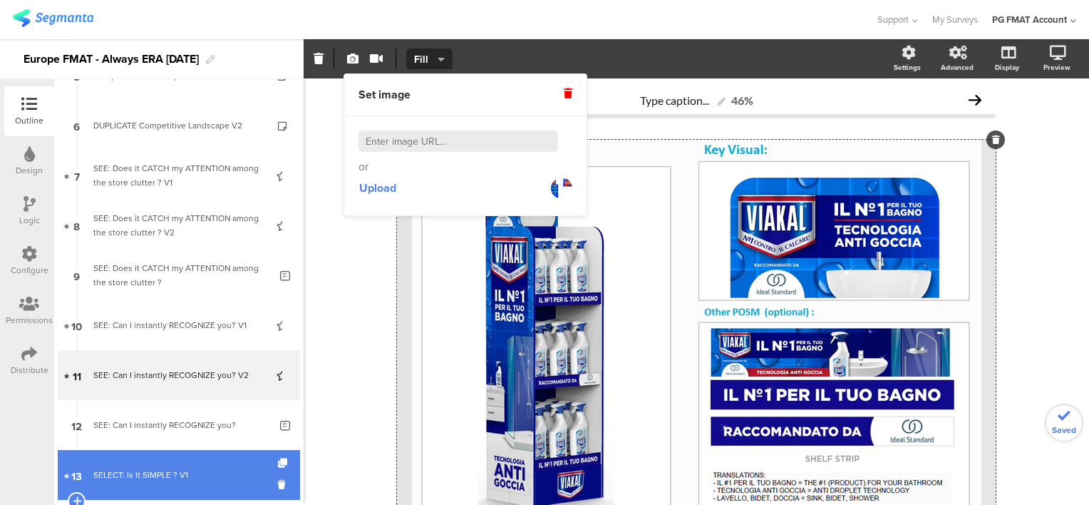
click at [163, 463] on link "13 SELECT: Is It SIMPLE ? V1" at bounding box center [179, 475] width 242 height 50
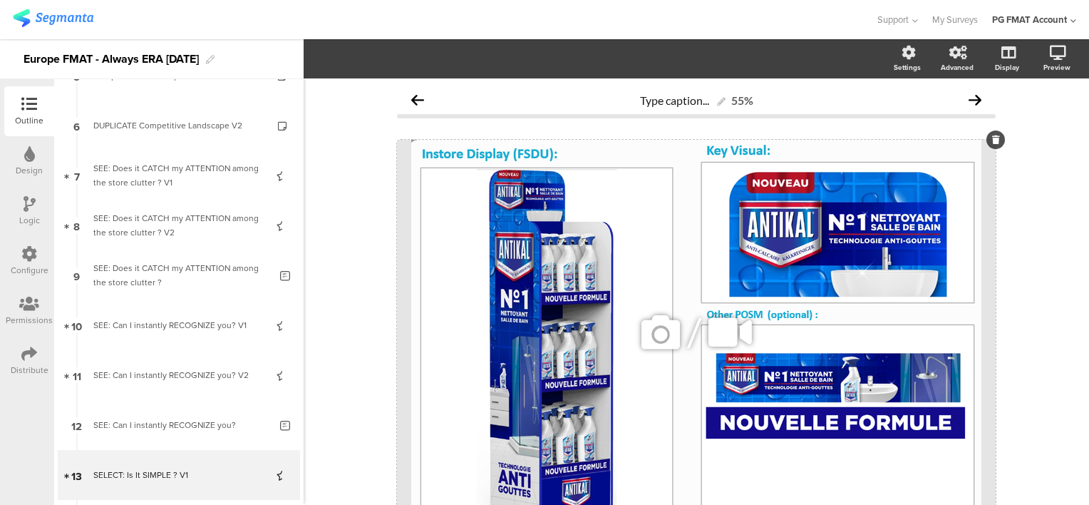
click at [642, 336] on icon at bounding box center [661, 332] width 48 height 48
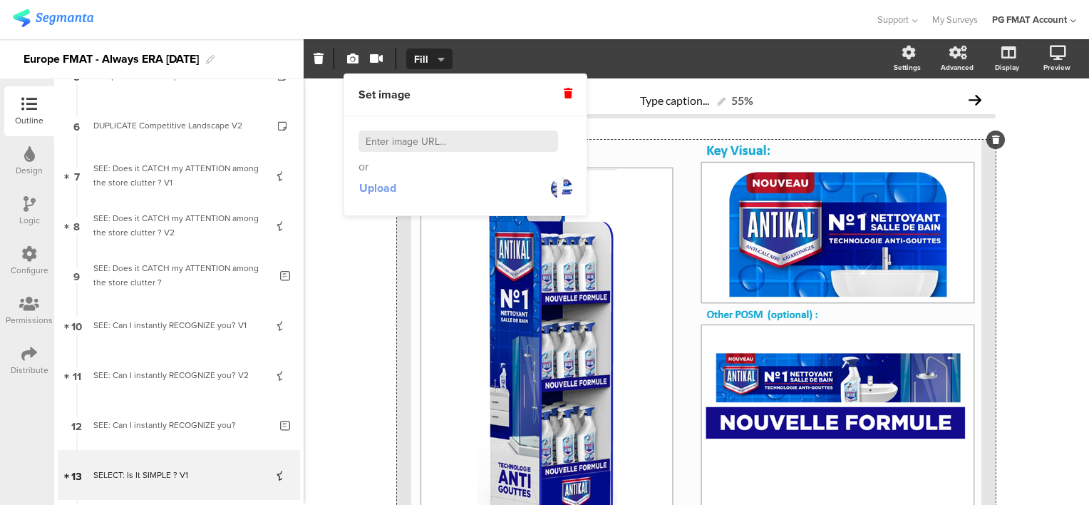
click at [381, 190] on span "Upload" at bounding box center [377, 188] width 37 height 16
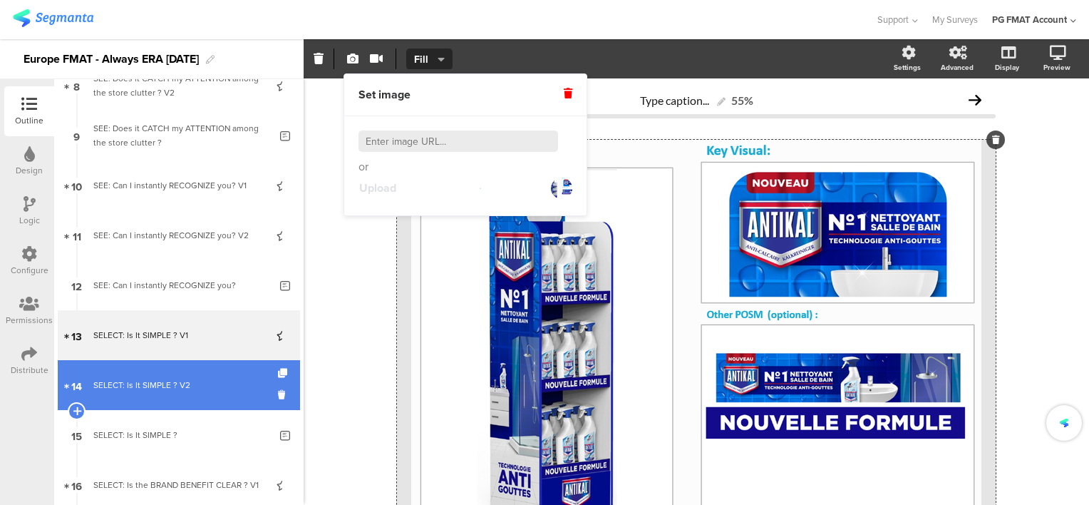
scroll to position [428, 0]
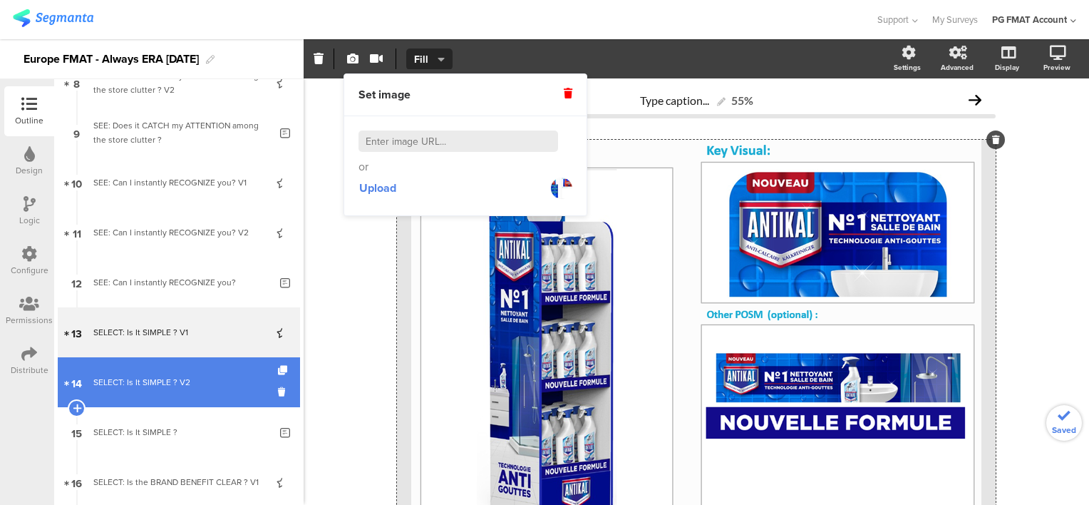
click at [125, 379] on div "SELECT: Is It SIMPLE ? V2" at bounding box center [178, 382] width 170 height 14
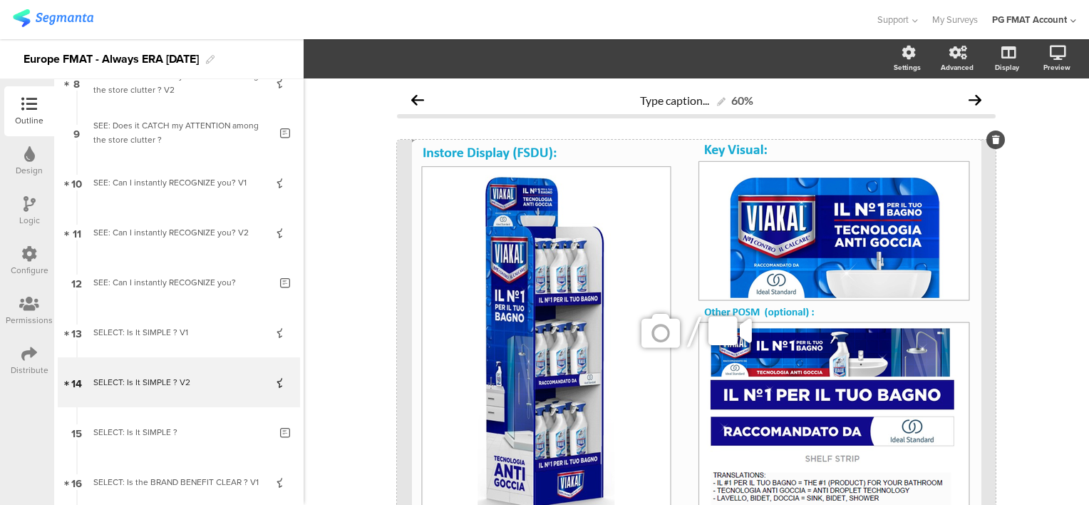
click at [659, 341] on icon at bounding box center [661, 331] width 48 height 48
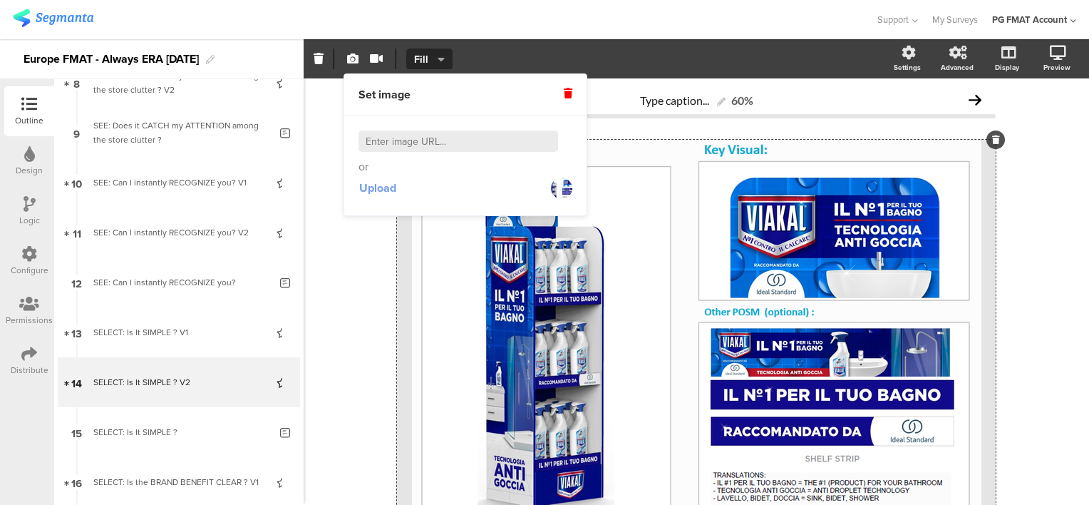
click at [389, 188] on span "Upload" at bounding box center [377, 188] width 37 height 16
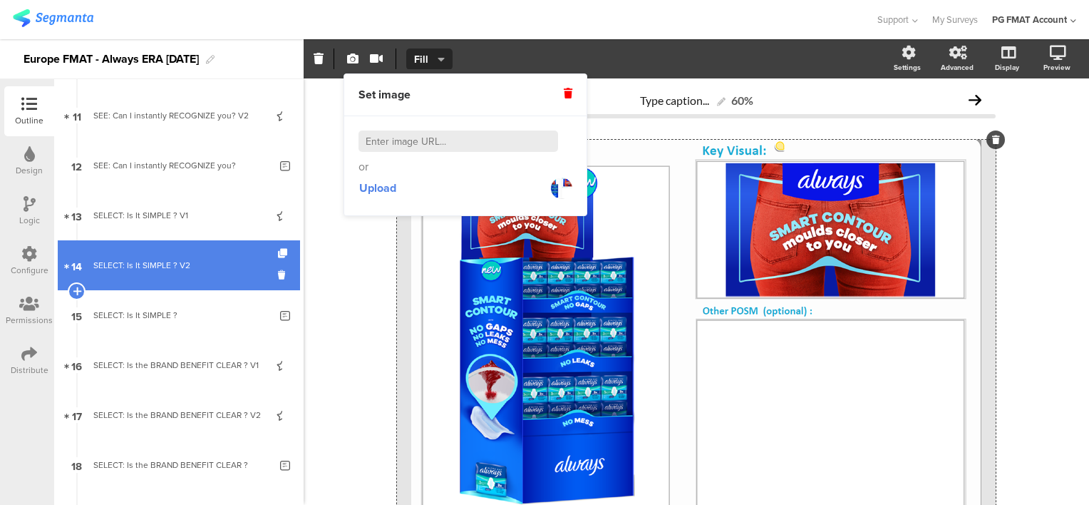
scroll to position [570, 0]
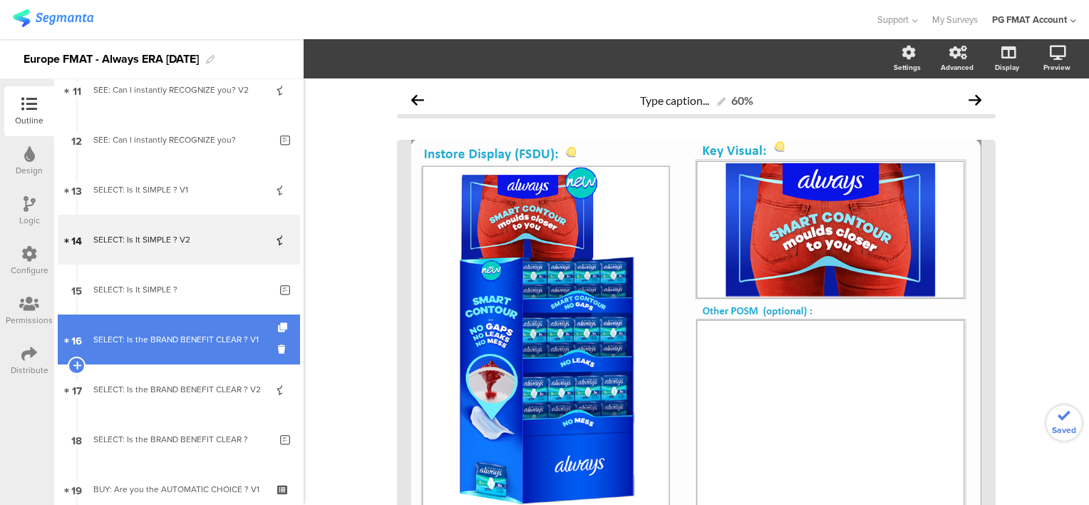
click at [199, 339] on div "SELECT: Is the BRAND BENEFIT CLEAR ? V1" at bounding box center [178, 339] width 170 height 14
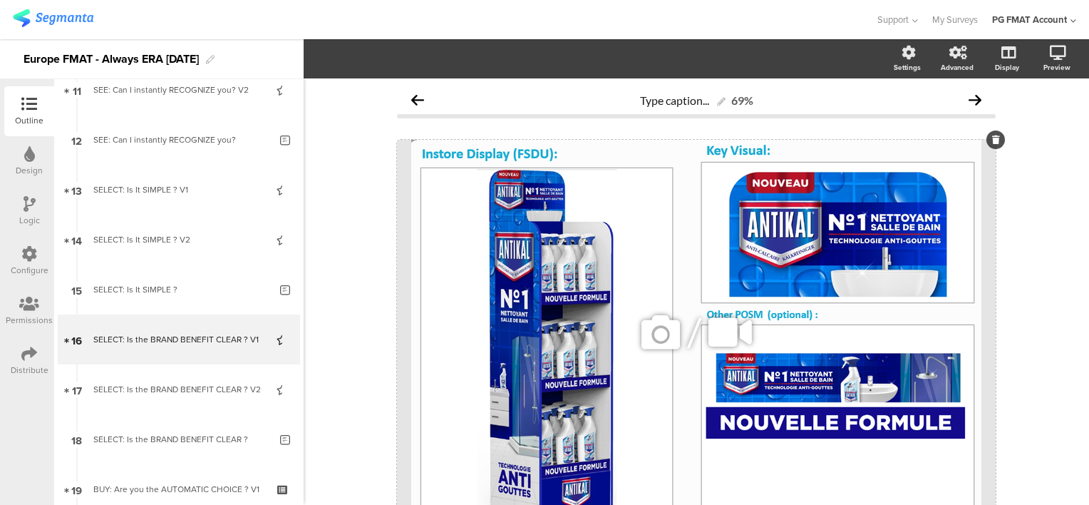
click at [651, 334] on icon at bounding box center [661, 332] width 48 height 48
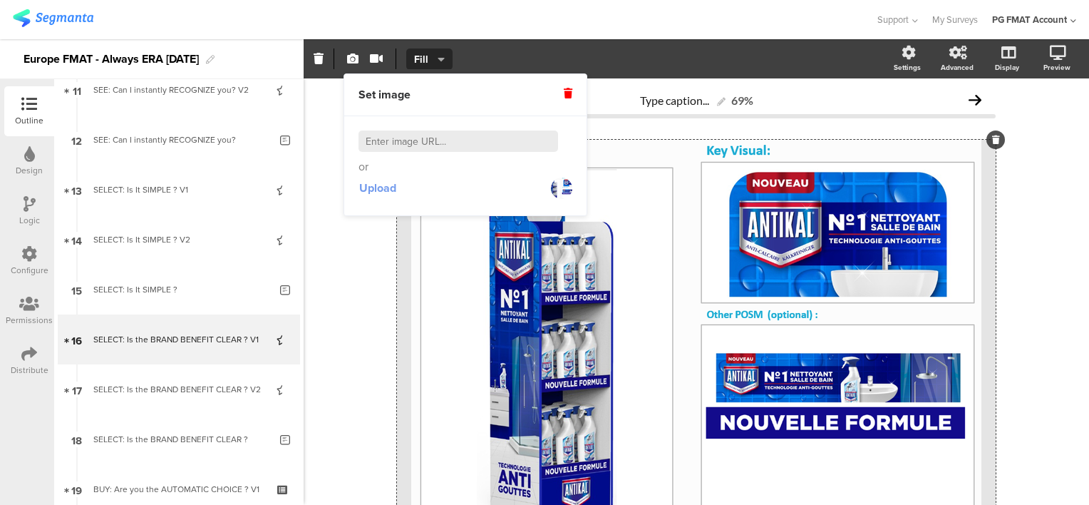
click at [384, 188] on span "Upload" at bounding box center [377, 188] width 37 height 16
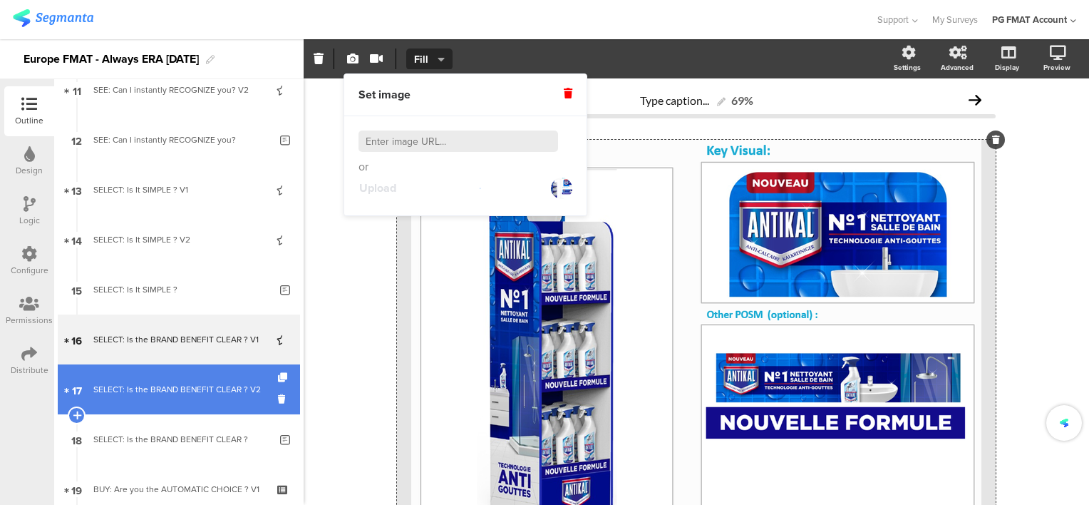
click at [194, 391] on div "SELECT: Is the BRAND BENEFIT CLEAR ? V2" at bounding box center [178, 389] width 170 height 14
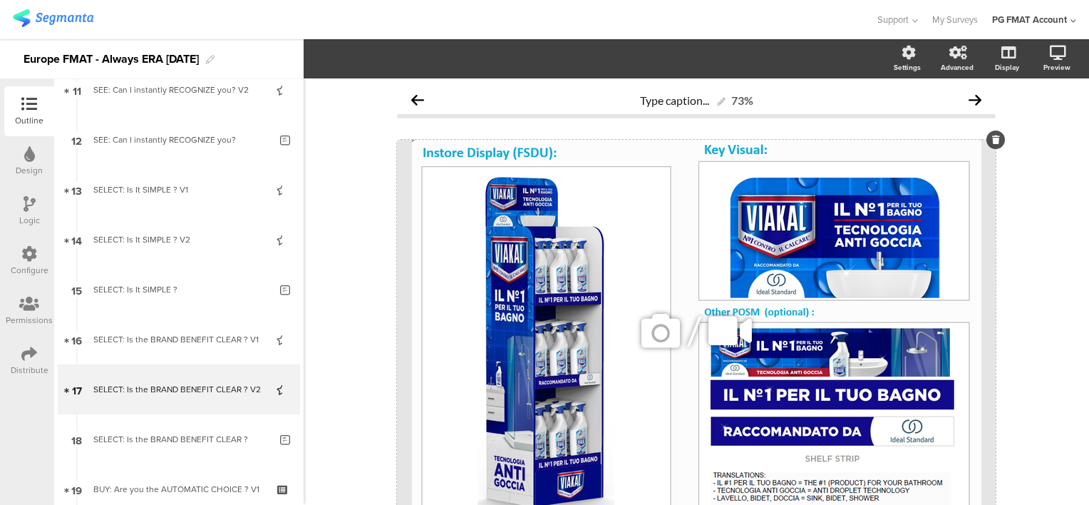
click at [649, 336] on icon at bounding box center [661, 331] width 48 height 48
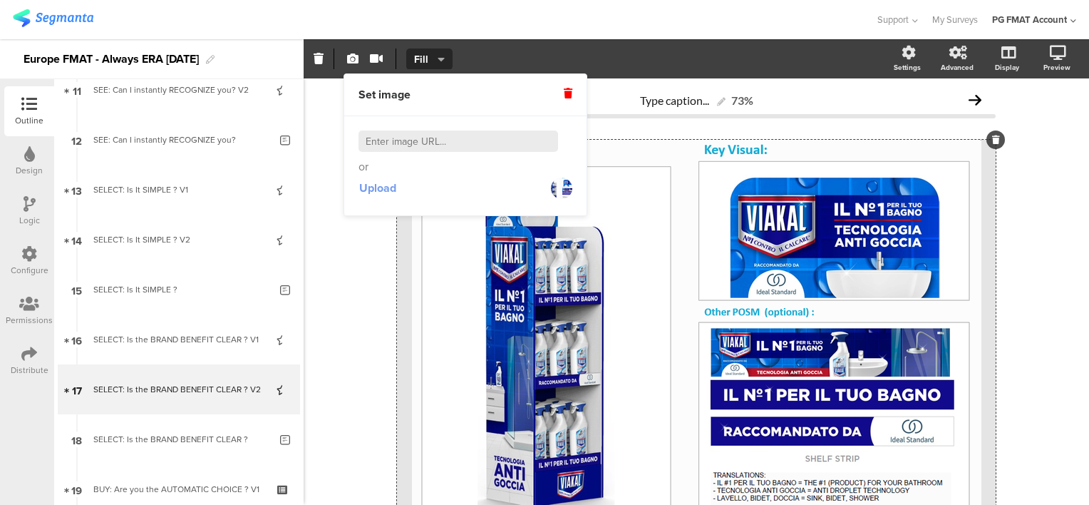
click at [379, 185] on span "Upload" at bounding box center [377, 188] width 37 height 16
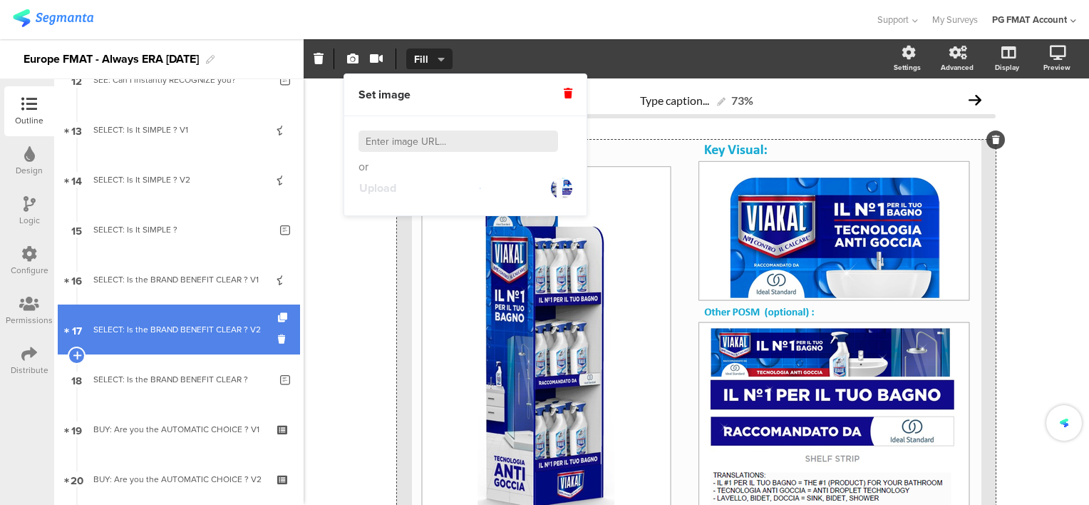
scroll to position [713, 0]
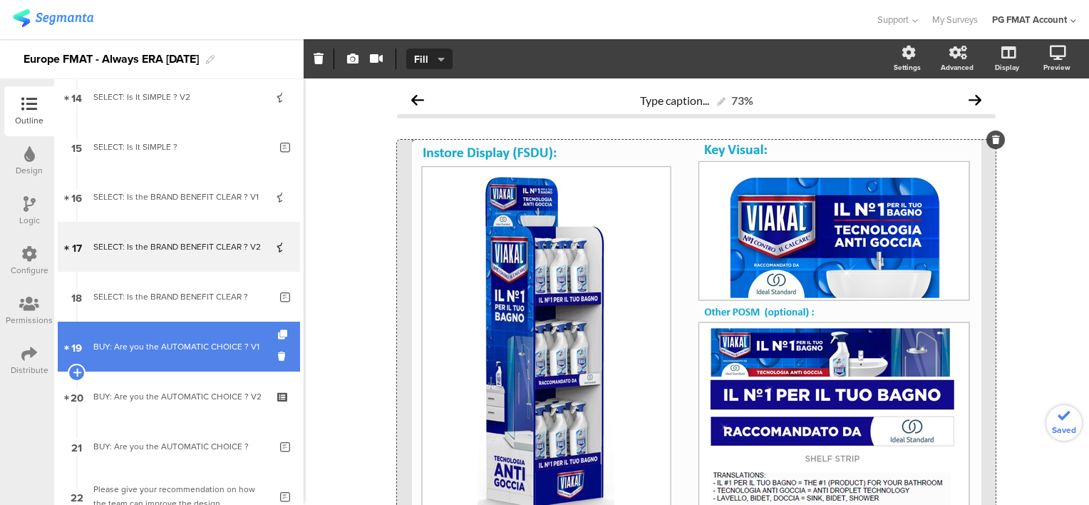
click at [170, 351] on div "BUY: Are you the AUTOMATIC CHOICE ? V1" at bounding box center [178, 346] width 170 height 14
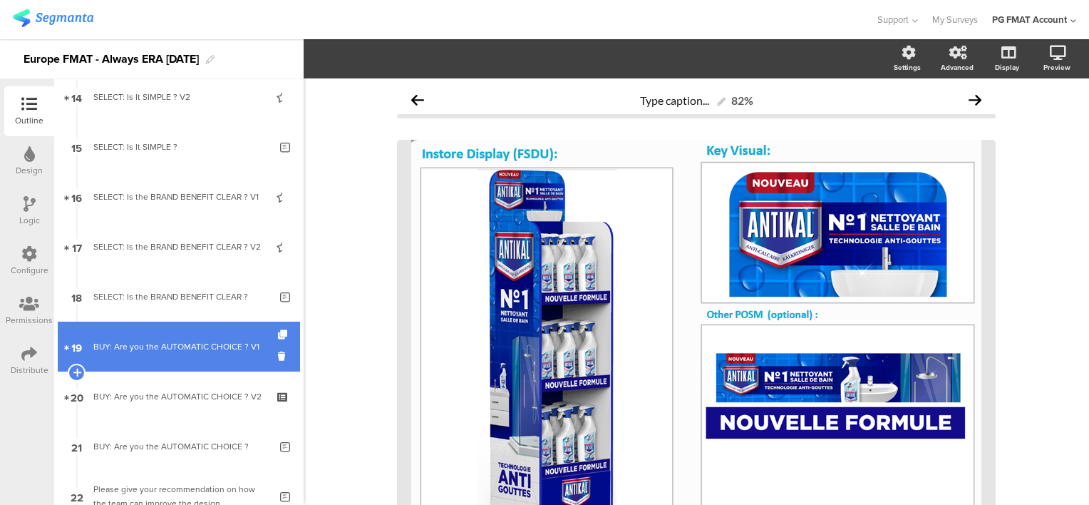
click at [194, 344] on div "BUY: Are you the AUTOMATIC CHOICE ? V1" at bounding box center [178, 346] width 170 height 14
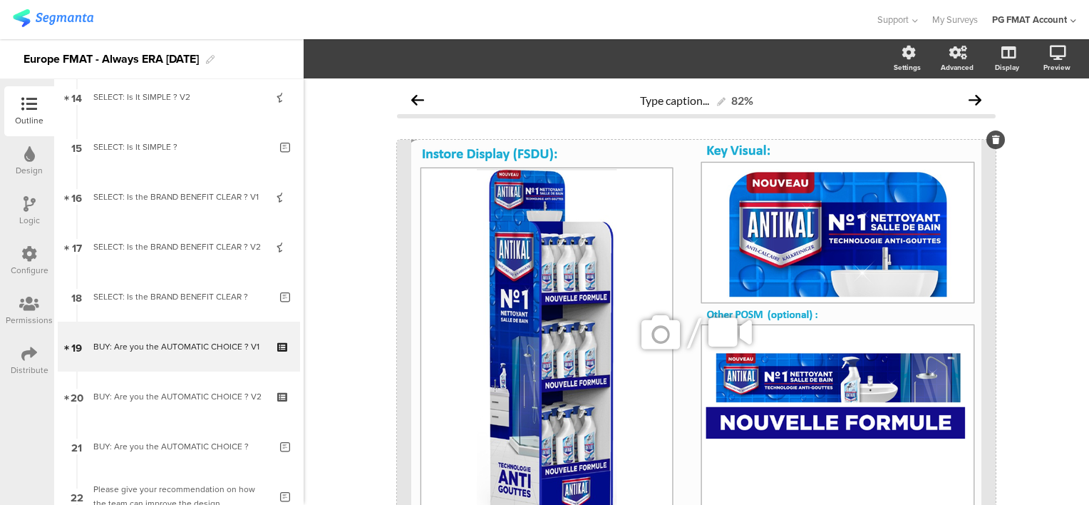
click at [654, 339] on icon at bounding box center [661, 332] width 48 height 48
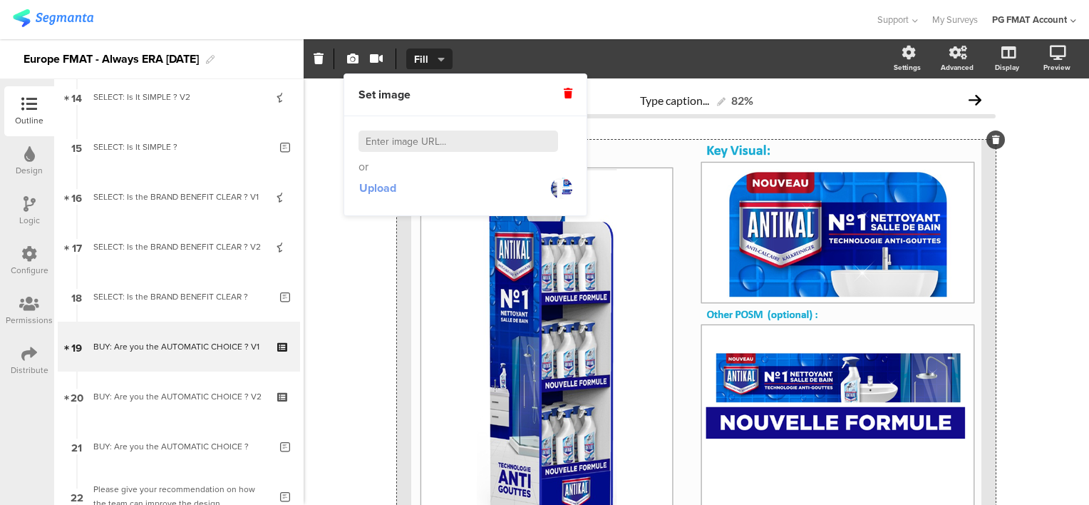
click at [384, 191] on span "Upload" at bounding box center [377, 188] width 37 height 16
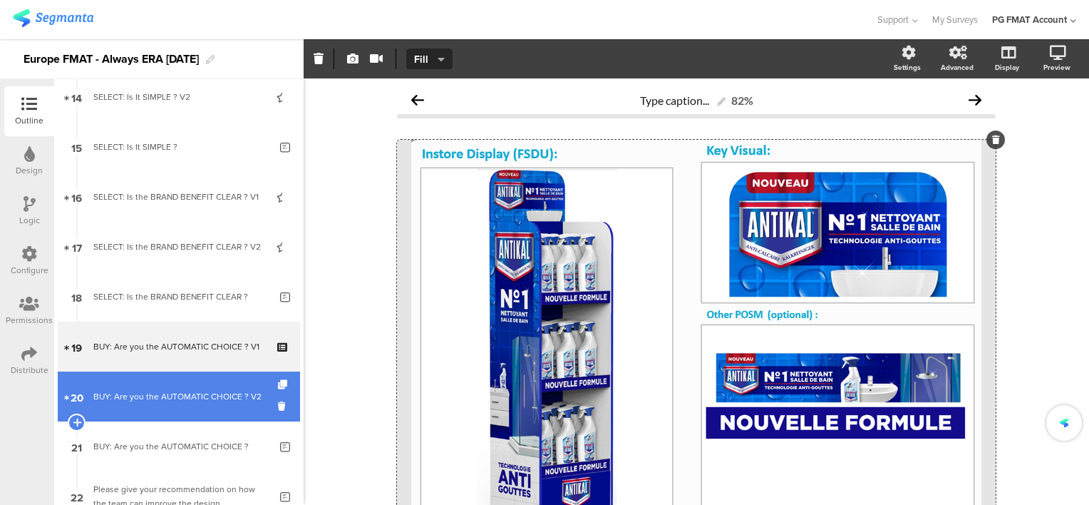
click at [205, 412] on link "20 BUY: Are you the AUTOMATIC CHOICE ? V2" at bounding box center [179, 396] width 242 height 50
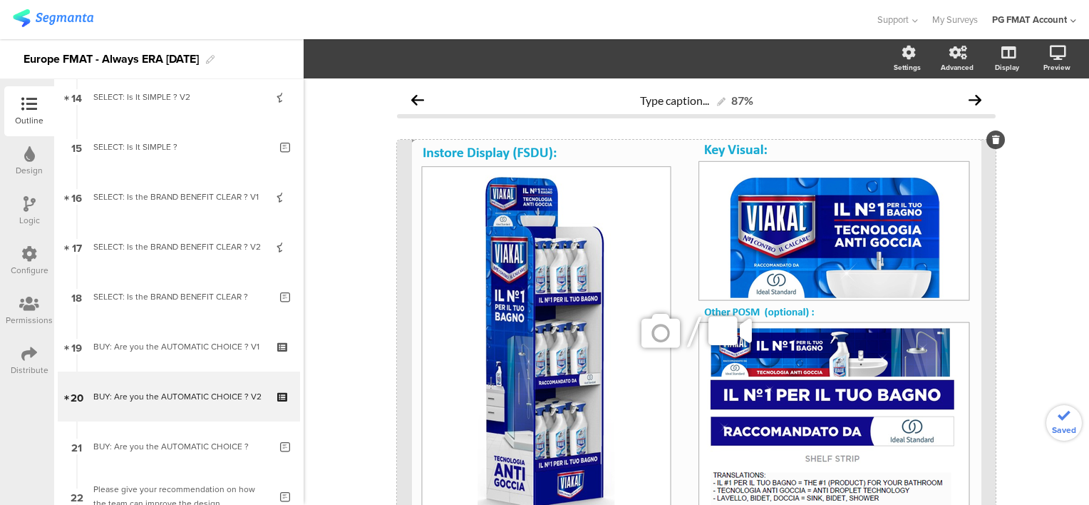
click at [659, 342] on icon at bounding box center [661, 331] width 48 height 48
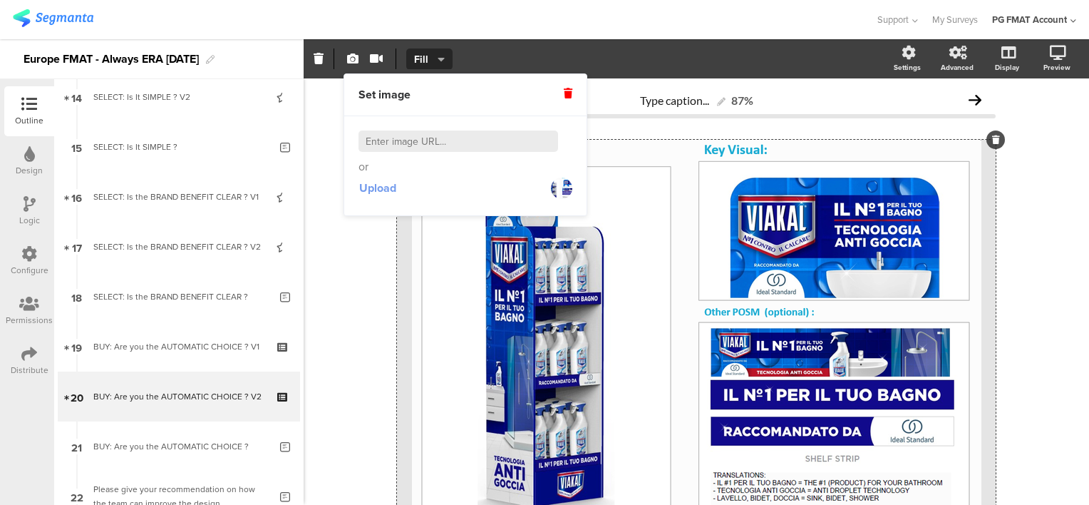
click at [384, 186] on span "Upload" at bounding box center [377, 188] width 37 height 16
